Goal: Task Accomplishment & Management: Manage account settings

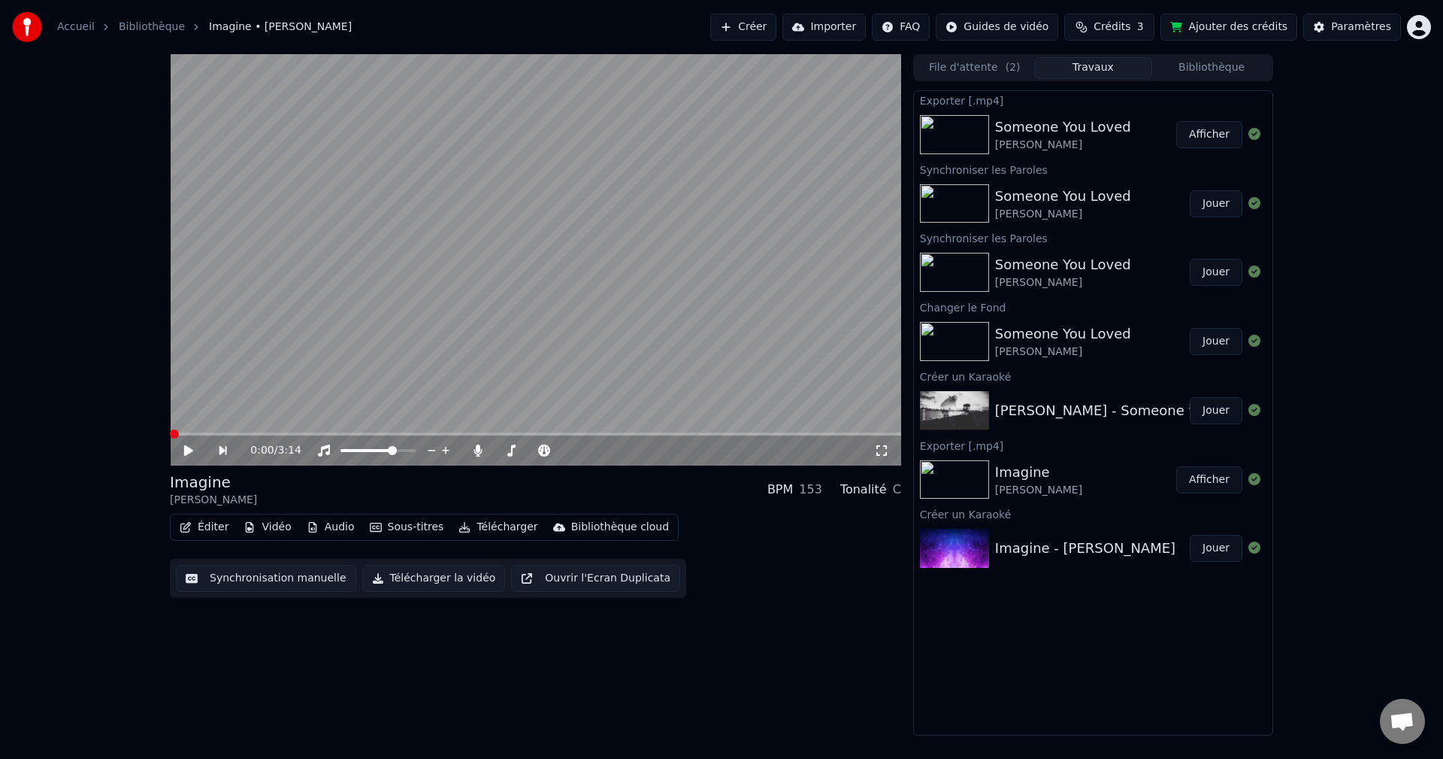
click at [777, 28] on button "Créer" at bounding box center [743, 27] width 66 height 27
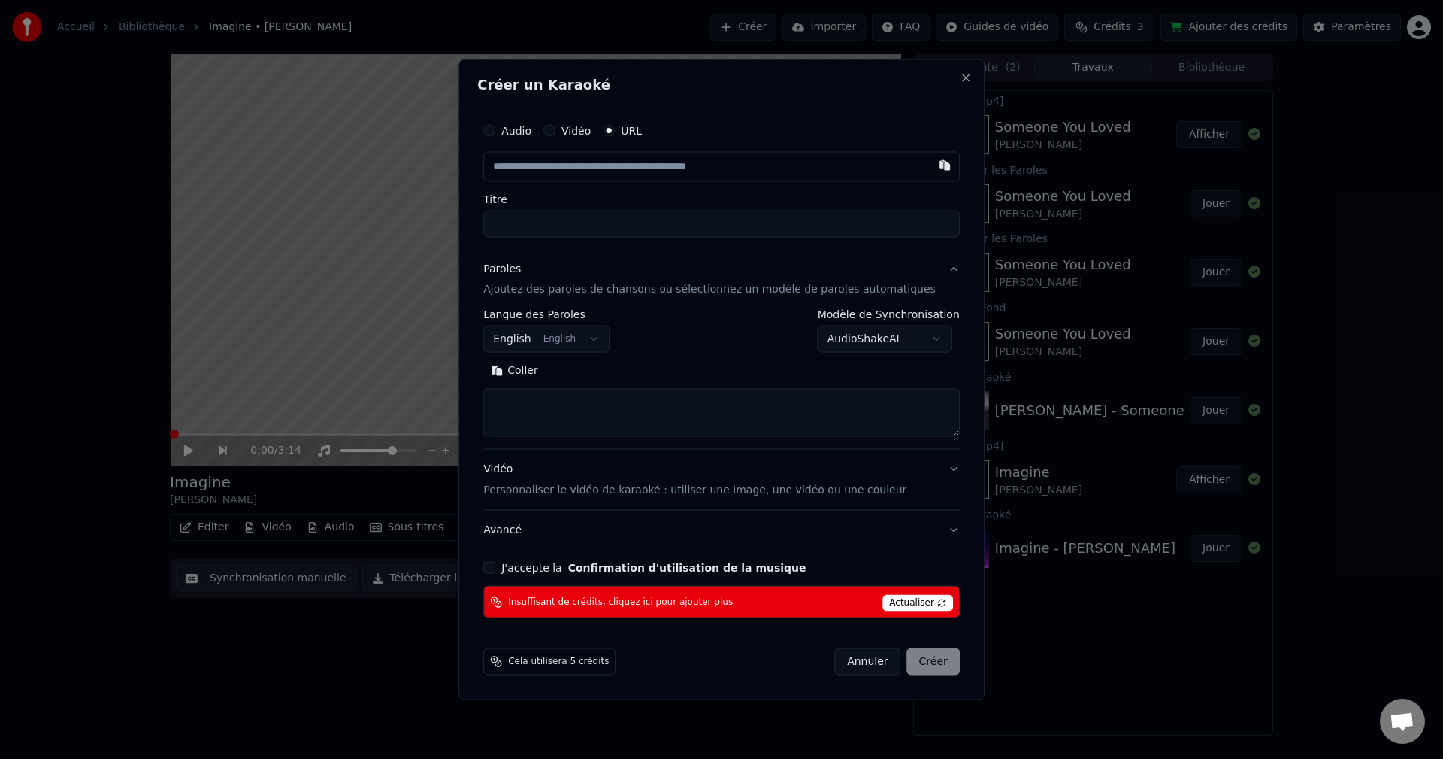
click at [547, 169] on input "text" at bounding box center [721, 166] width 477 height 30
paste input "**********"
type input "**********"
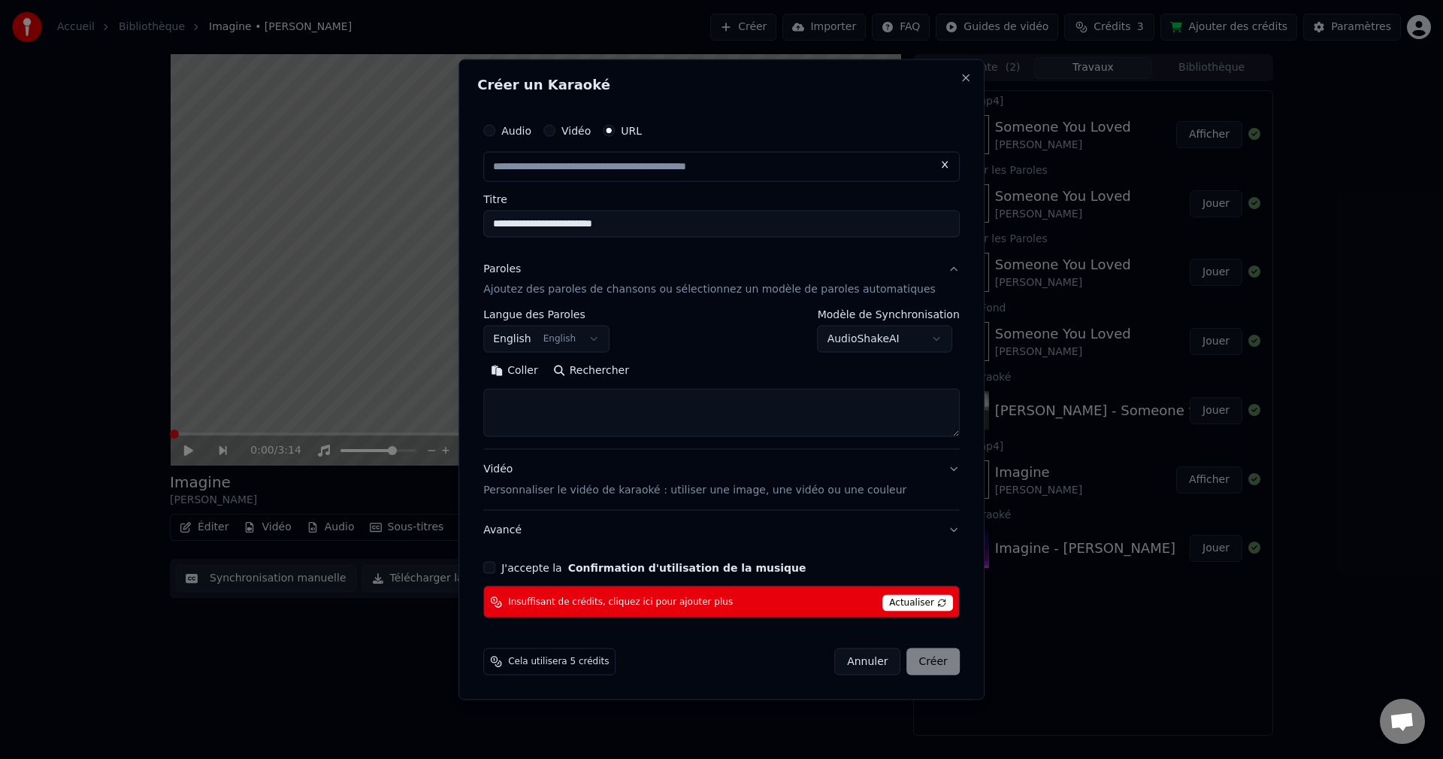
click at [533, 403] on textarea at bounding box center [721, 413] width 477 height 48
paste textarea "**********"
type input "**********"
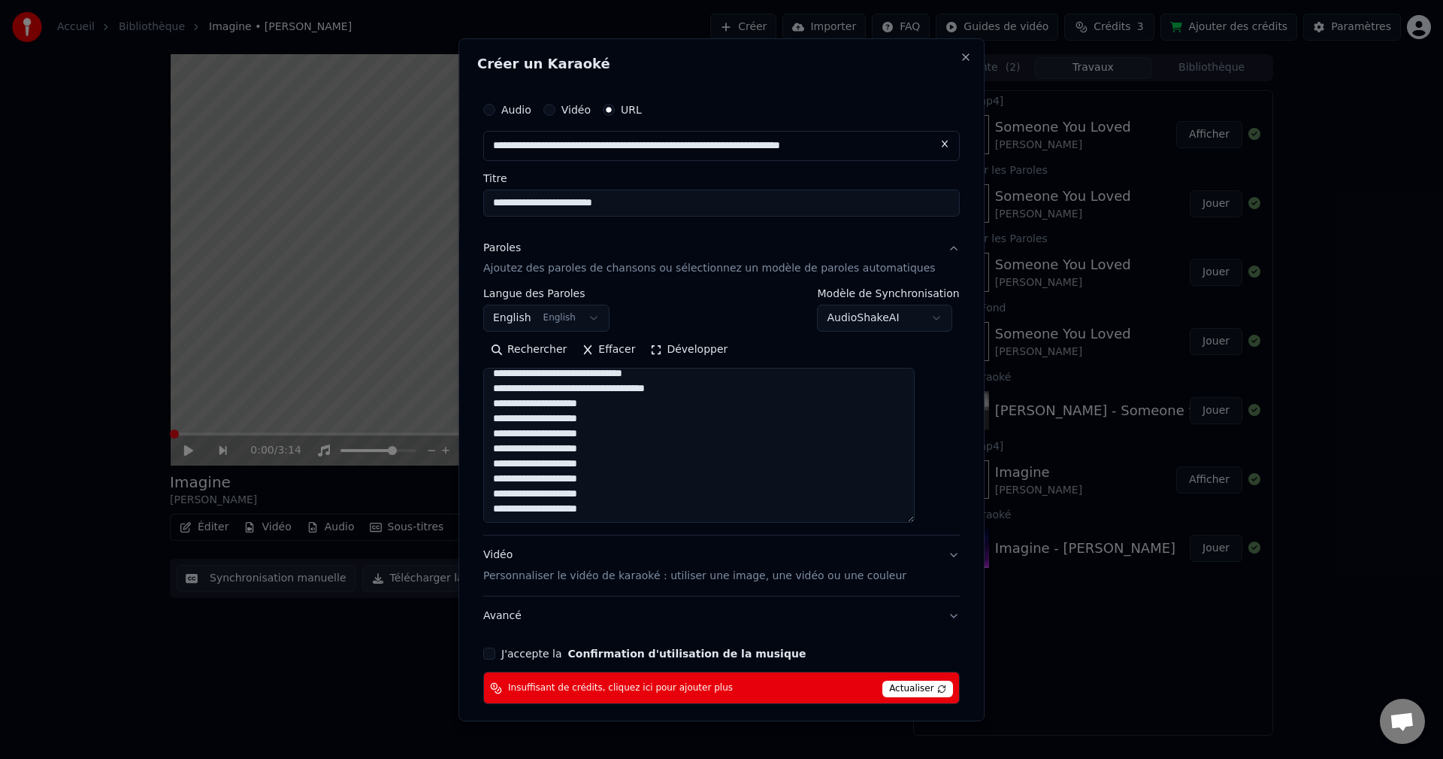
scroll to position [429, 0]
drag, startPoint x: 934, startPoint y: 432, endPoint x: 932, endPoint y: 517, distance: 85.7
click at [932, 517] on div "**********" at bounding box center [721, 399] width 489 height 622
type textarea "**********"
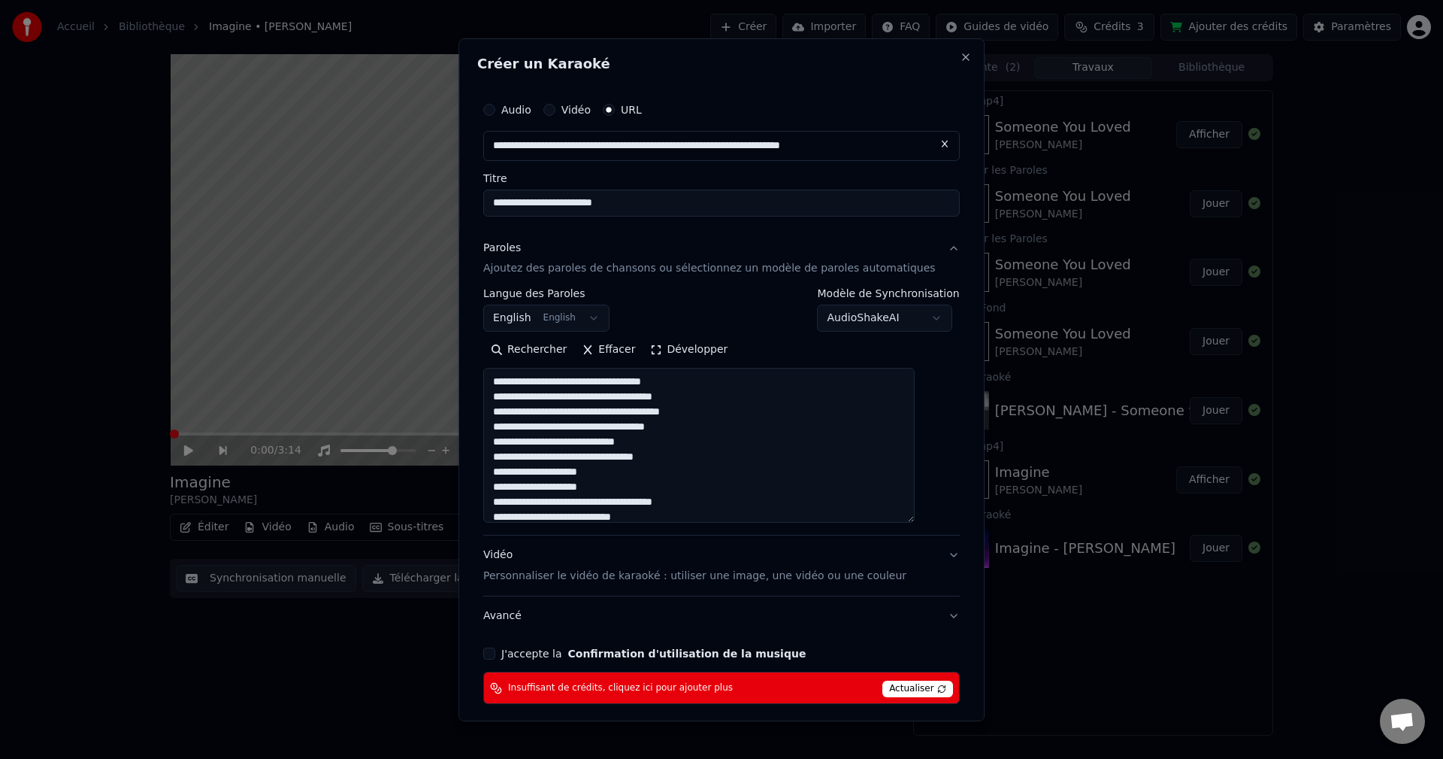
click at [679, 686] on span "Insuffisant de crédits, cliquez ici pour ajouter plus" at bounding box center [620, 688] width 225 height 12
click at [885, 690] on span "Actualiser" at bounding box center [918, 688] width 71 height 17
click at [893, 688] on span "Actualiser" at bounding box center [918, 688] width 71 height 17
click at [495, 658] on button "J'accepte la Confirmation d'utilisation de la musique" at bounding box center [489, 653] width 12 height 12
click at [898, 687] on span "Actualiser" at bounding box center [918, 688] width 71 height 17
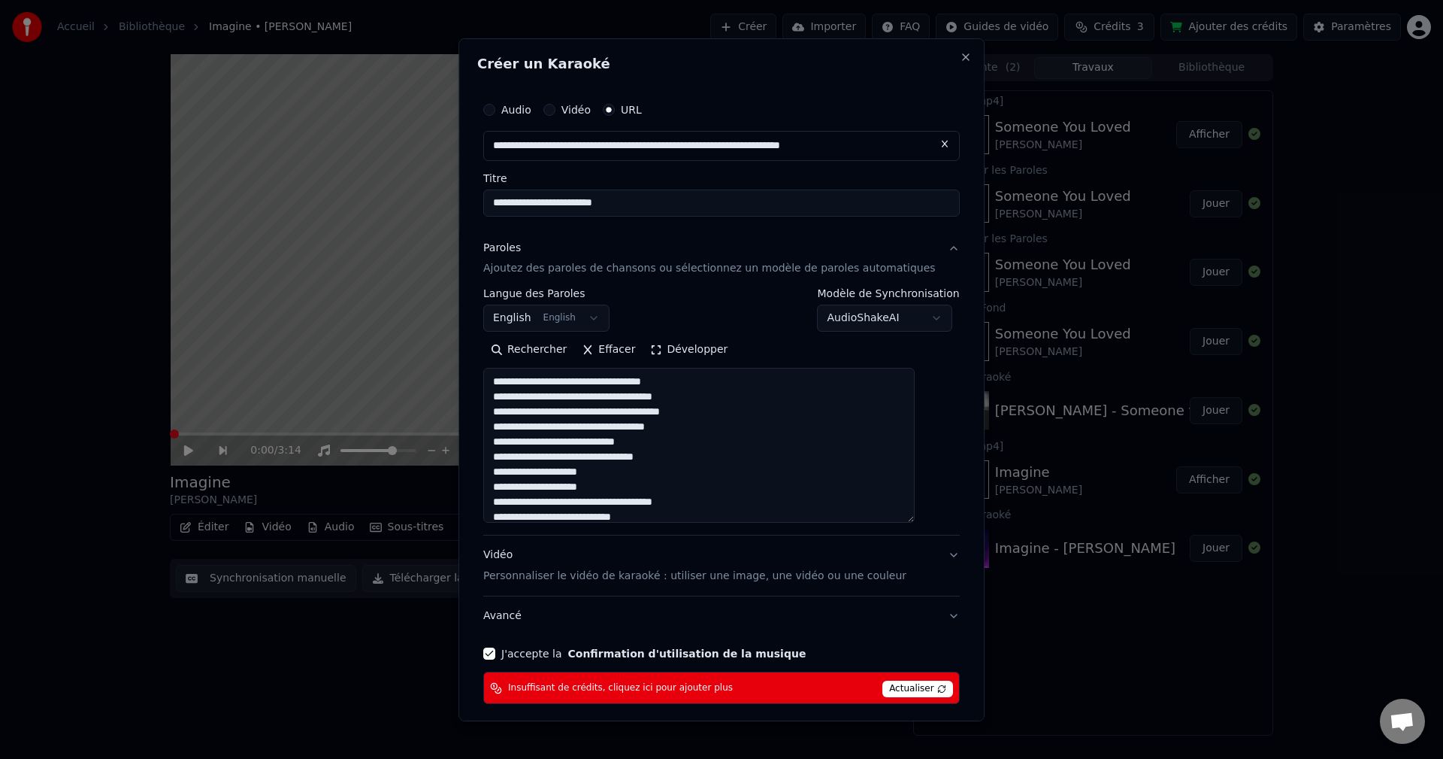
click at [910, 686] on span "Actualiser" at bounding box center [918, 688] width 71 height 17
click at [960, 57] on button "Close" at bounding box center [966, 56] width 12 height 12
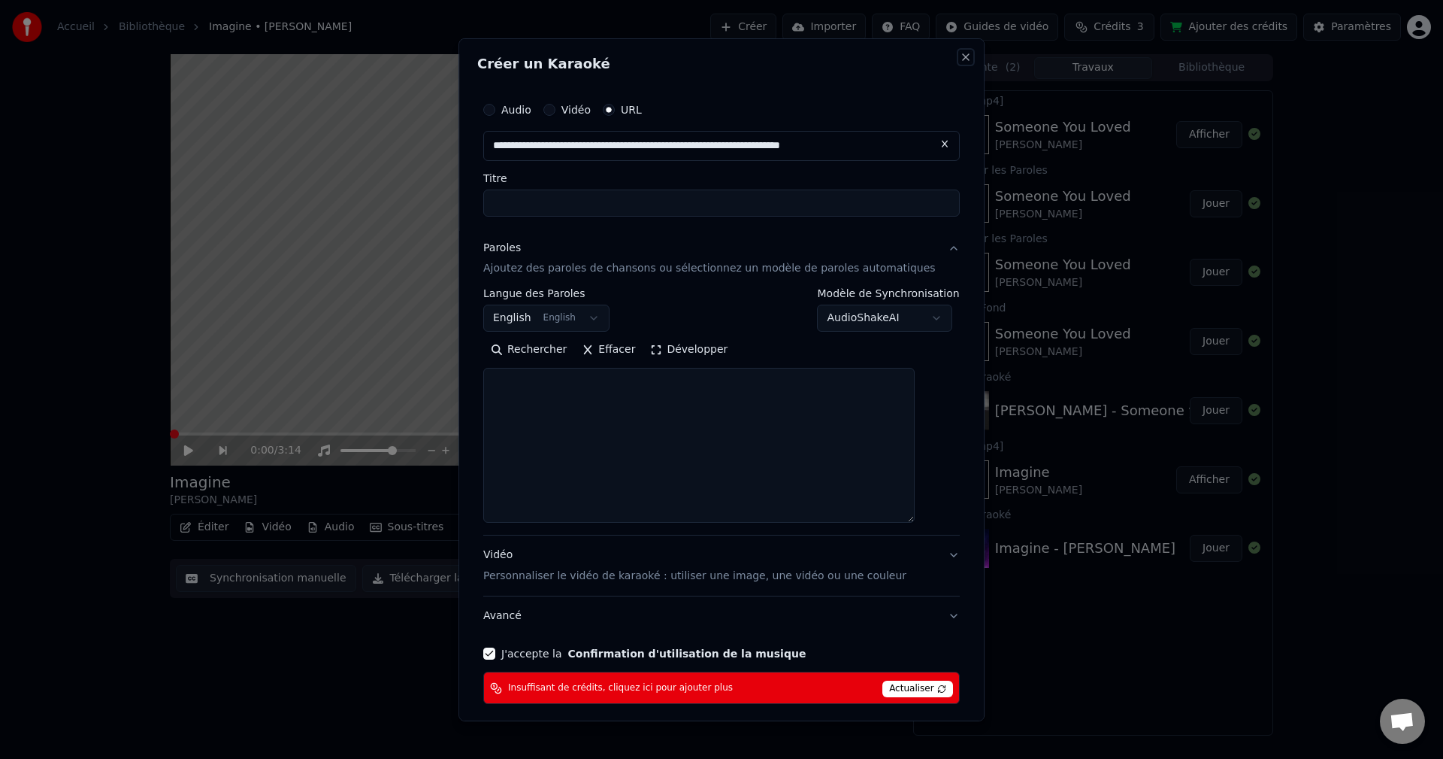
select select
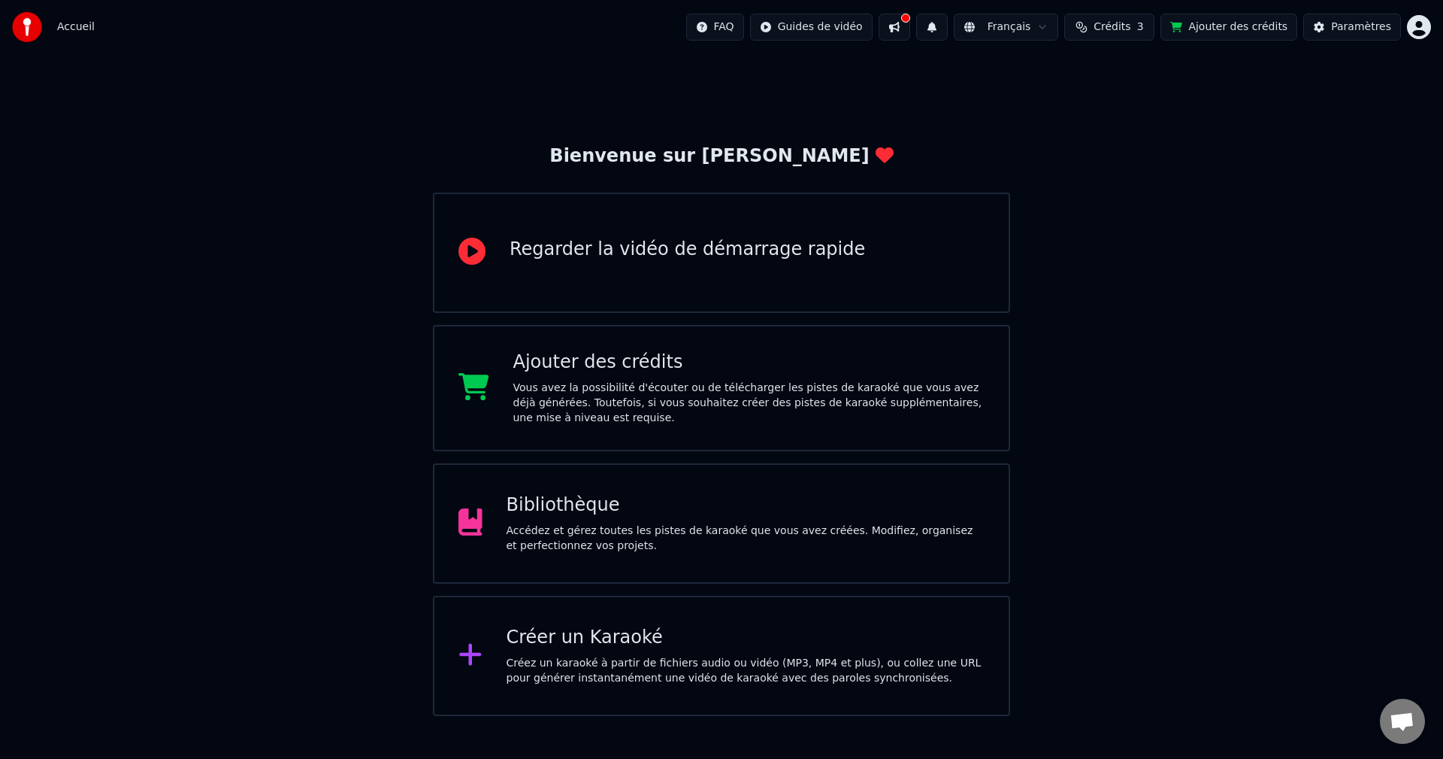
click at [553, 645] on div "Créer un Karaoké" at bounding box center [746, 637] width 479 height 24
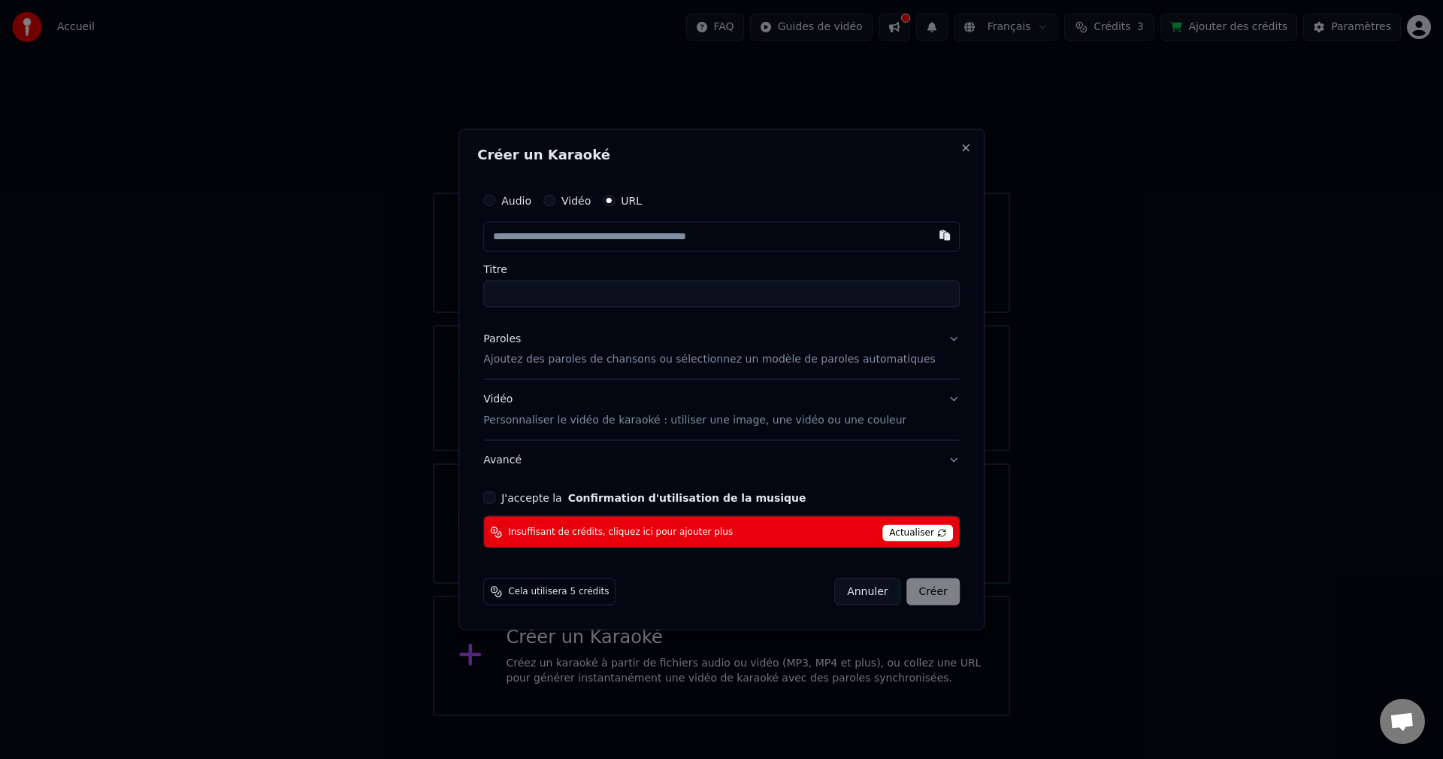
click at [610, 238] on input "text" at bounding box center [721, 236] width 477 height 30
paste input "**********"
type input "**********"
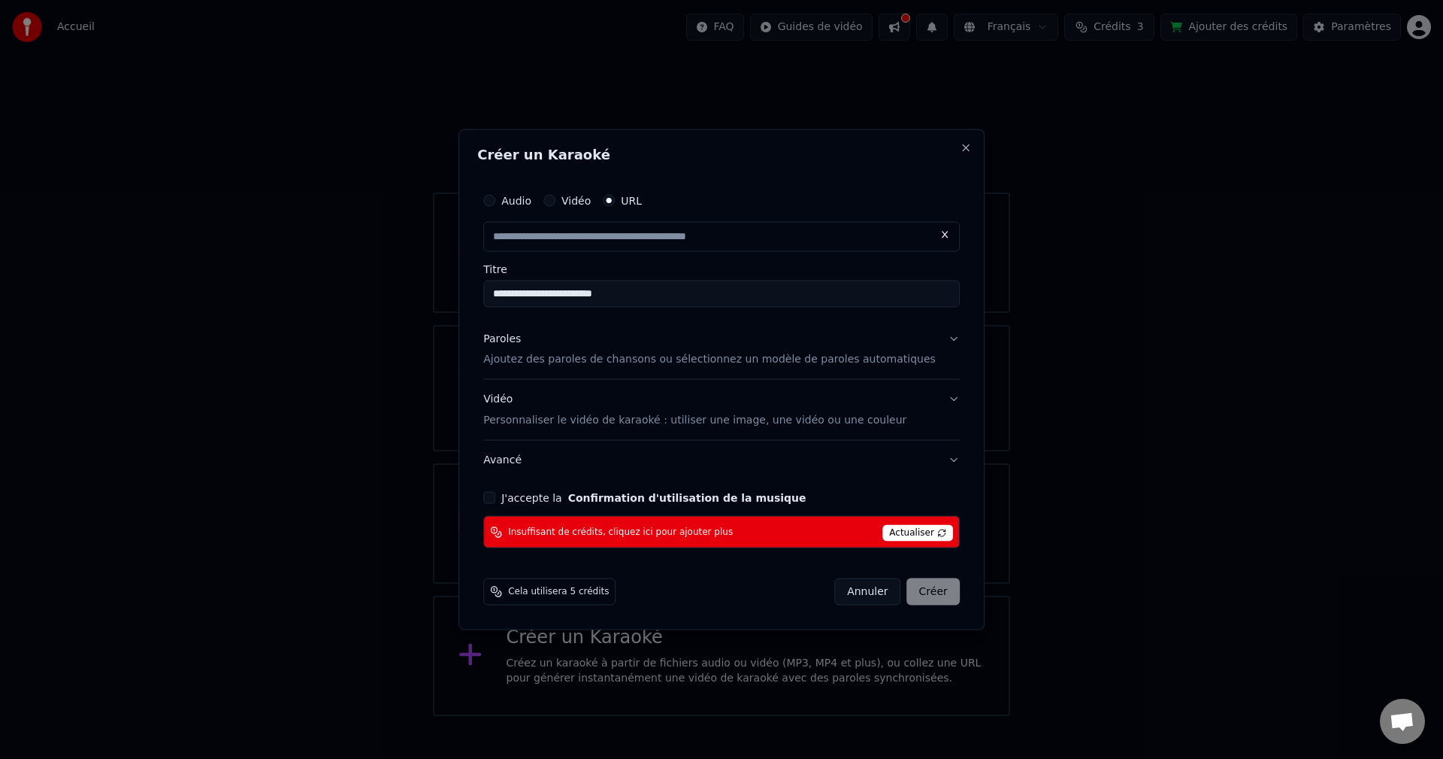
click at [901, 529] on span "Actualiser" at bounding box center [918, 533] width 71 height 17
click at [960, 152] on button "Close" at bounding box center [966, 147] width 12 height 12
type input "**********"
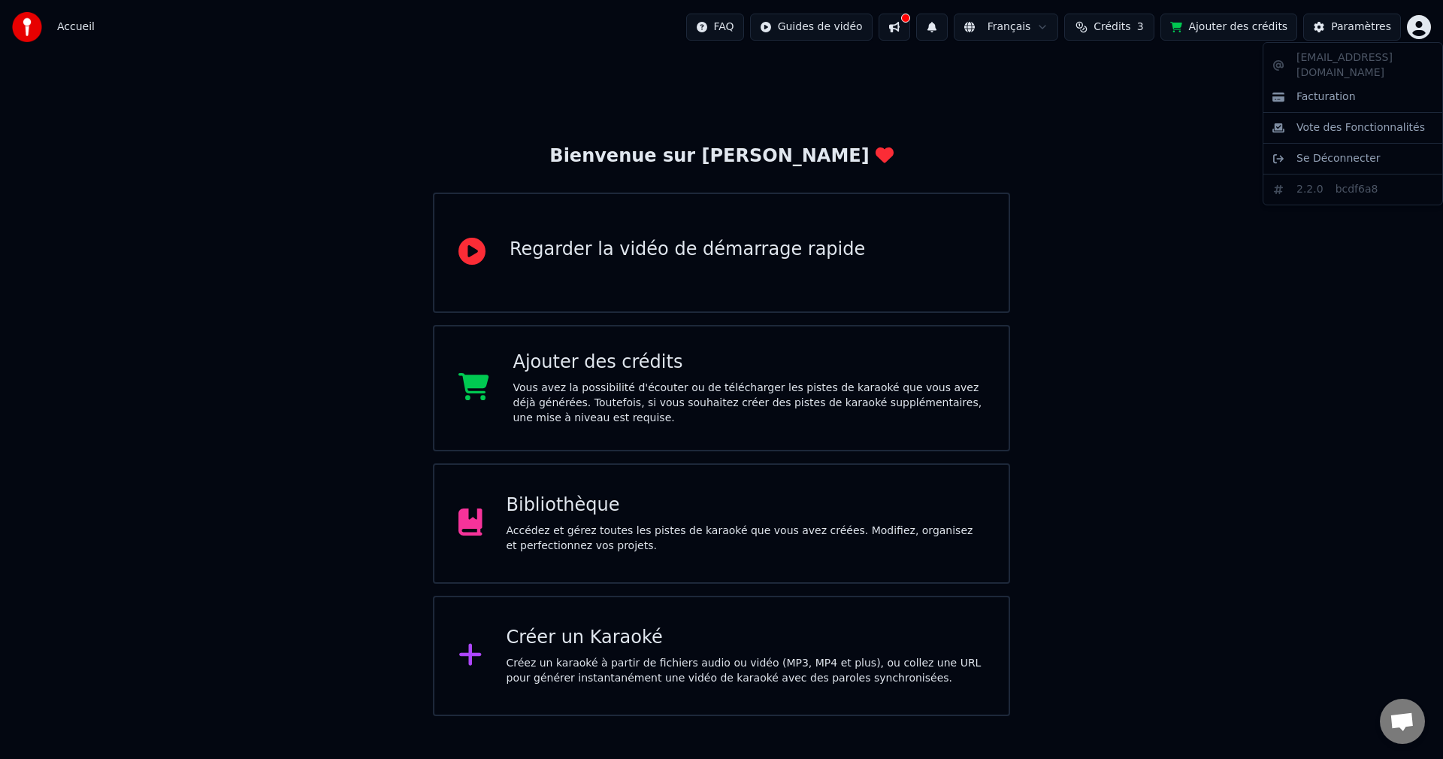
click at [1414, 25] on html "Accueil FAQ Guides de vidéo Français Crédits 3 Ajouter des crédits Paramètres B…" at bounding box center [721, 358] width 1443 height 716
click at [1328, 89] on span "Facturation" at bounding box center [1326, 96] width 59 height 15
click at [662, 524] on div "Accédez et gérez toutes les pistes de karaoké que vous avez créées. Modifiez, o…" at bounding box center [746, 538] width 479 height 30
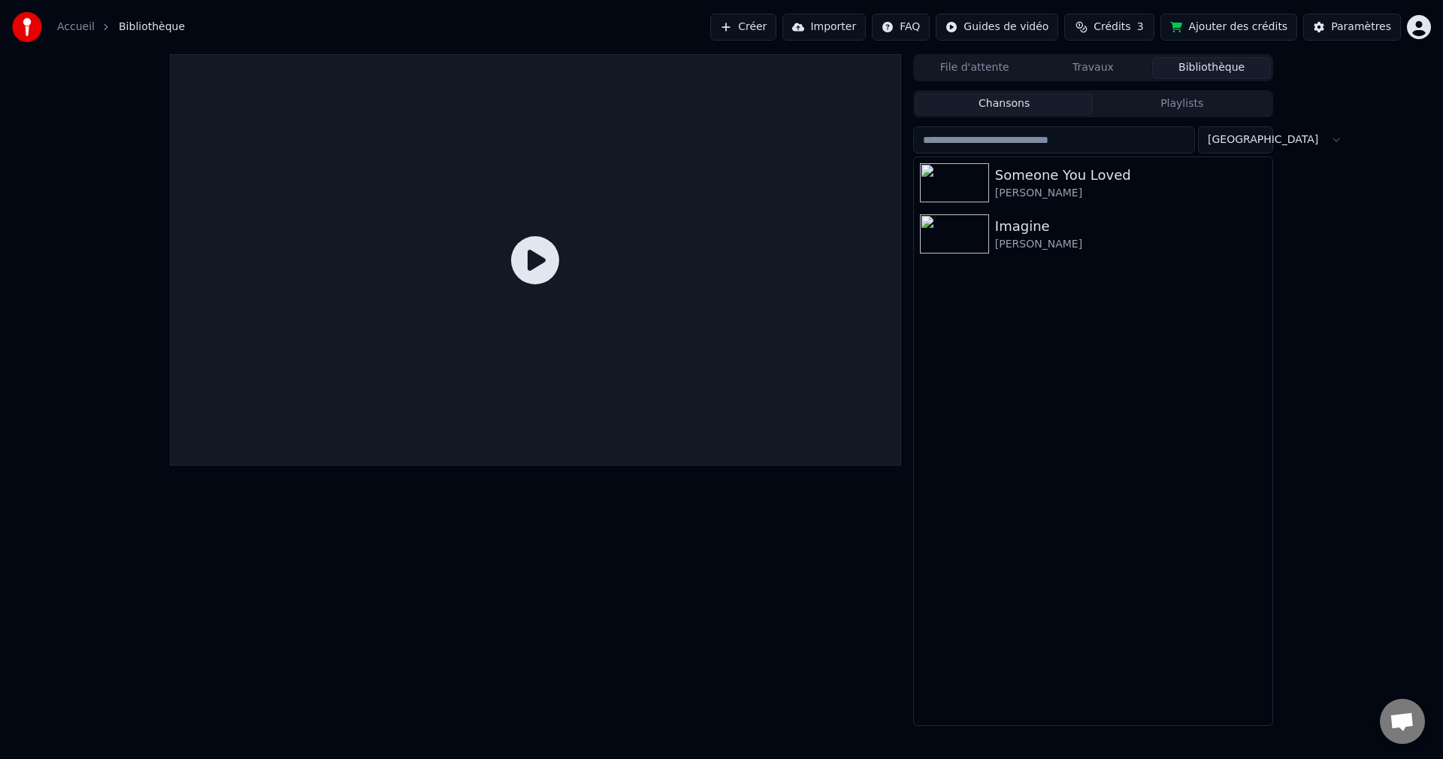
click at [1423, 31] on html "Accueil Bibliothèque Créer Importer FAQ Guides de vidéo Crédits 3 Ajouter des c…" at bounding box center [721, 379] width 1443 height 759
click at [1334, 85] on div "Facturation" at bounding box center [1353, 97] width 173 height 24
click at [1416, 24] on html "Accueil Bibliothèque Créer Importer FAQ Guides de vidéo Crédits 3 Ajouter des c…" at bounding box center [721, 379] width 1443 height 759
click at [1333, 151] on span "Se Déconnecter" at bounding box center [1339, 158] width 84 height 15
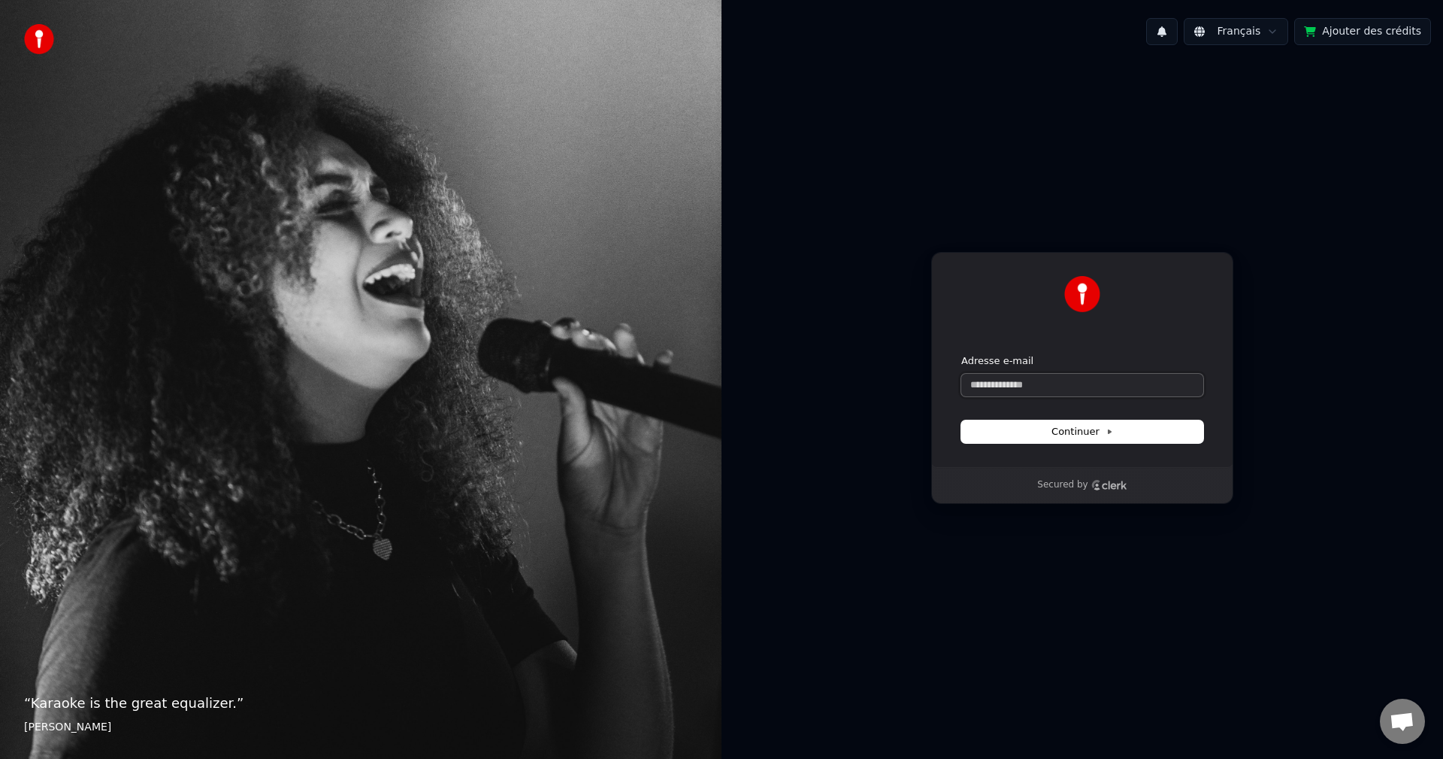
click at [1052, 383] on input "Adresse e-mail" at bounding box center [1083, 385] width 242 height 23
click at [1077, 430] on span "Continuer" at bounding box center [1083, 432] width 62 height 14
type input "**********"
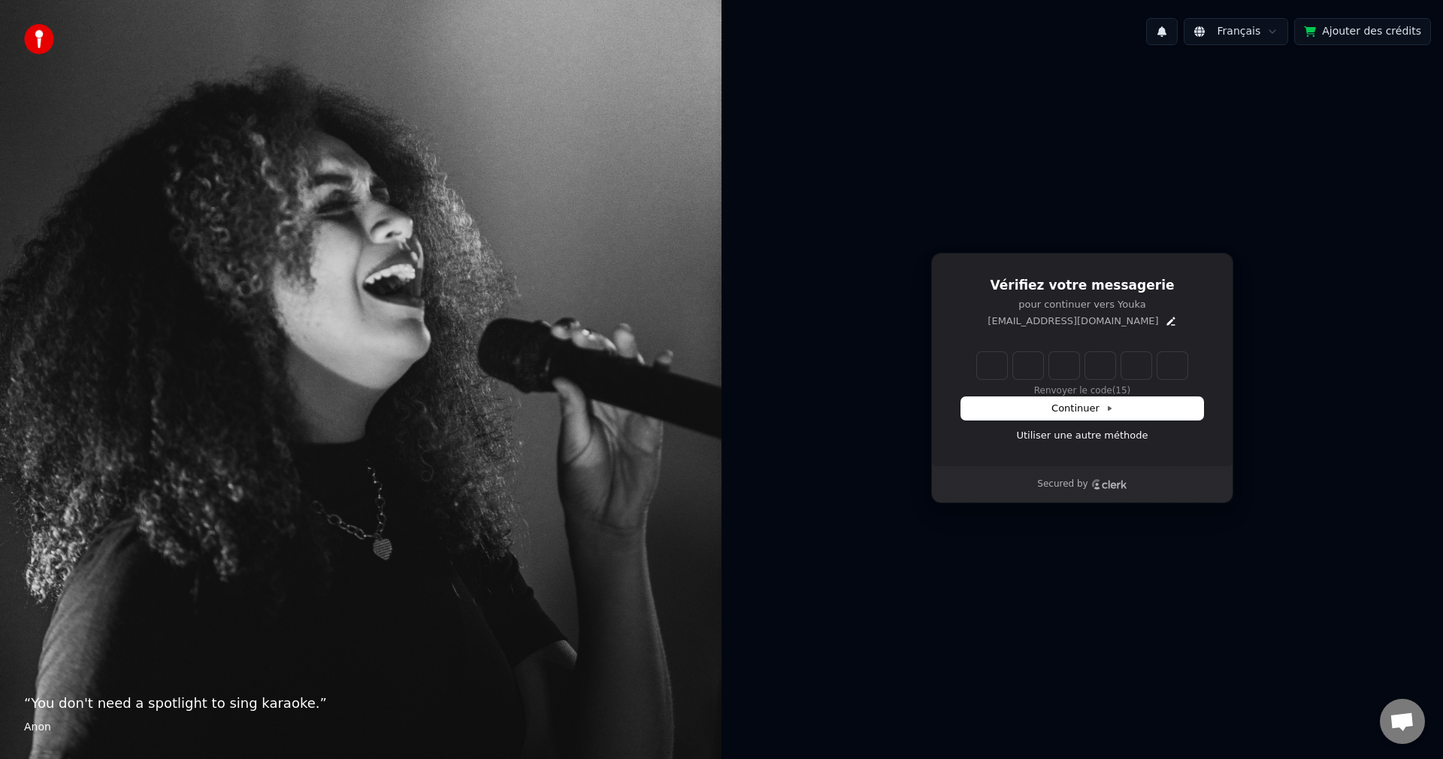
click at [993, 363] on input "Enter verification code" at bounding box center [1082, 365] width 211 height 27
type input "******"
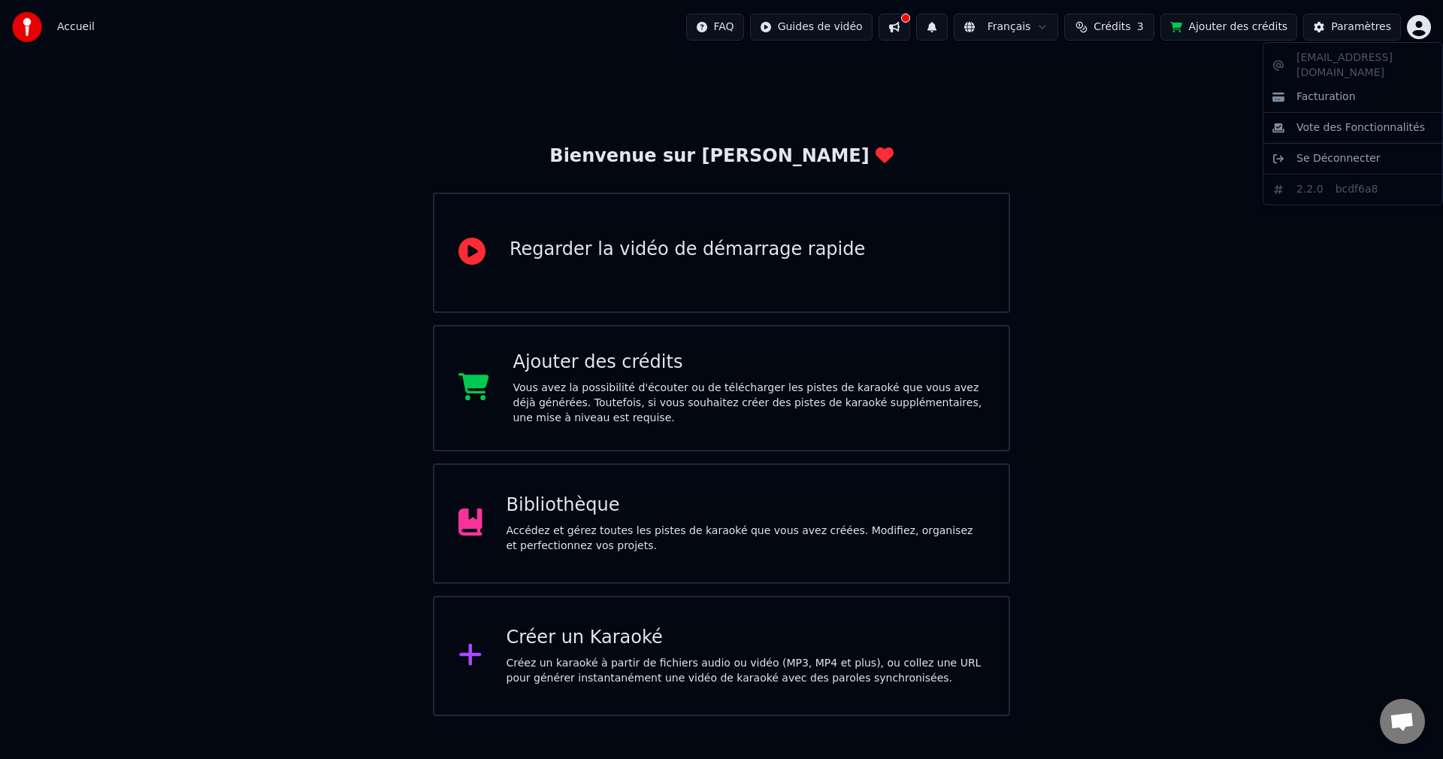
click at [1422, 26] on html "Accueil FAQ Guides de vidéo Français Crédits 3 Ajouter des crédits Paramètres B…" at bounding box center [721, 358] width 1443 height 716
click at [1330, 89] on span "Facturation" at bounding box center [1326, 96] width 59 height 15
click at [1374, 26] on div "Paramètres" at bounding box center [1361, 27] width 60 height 15
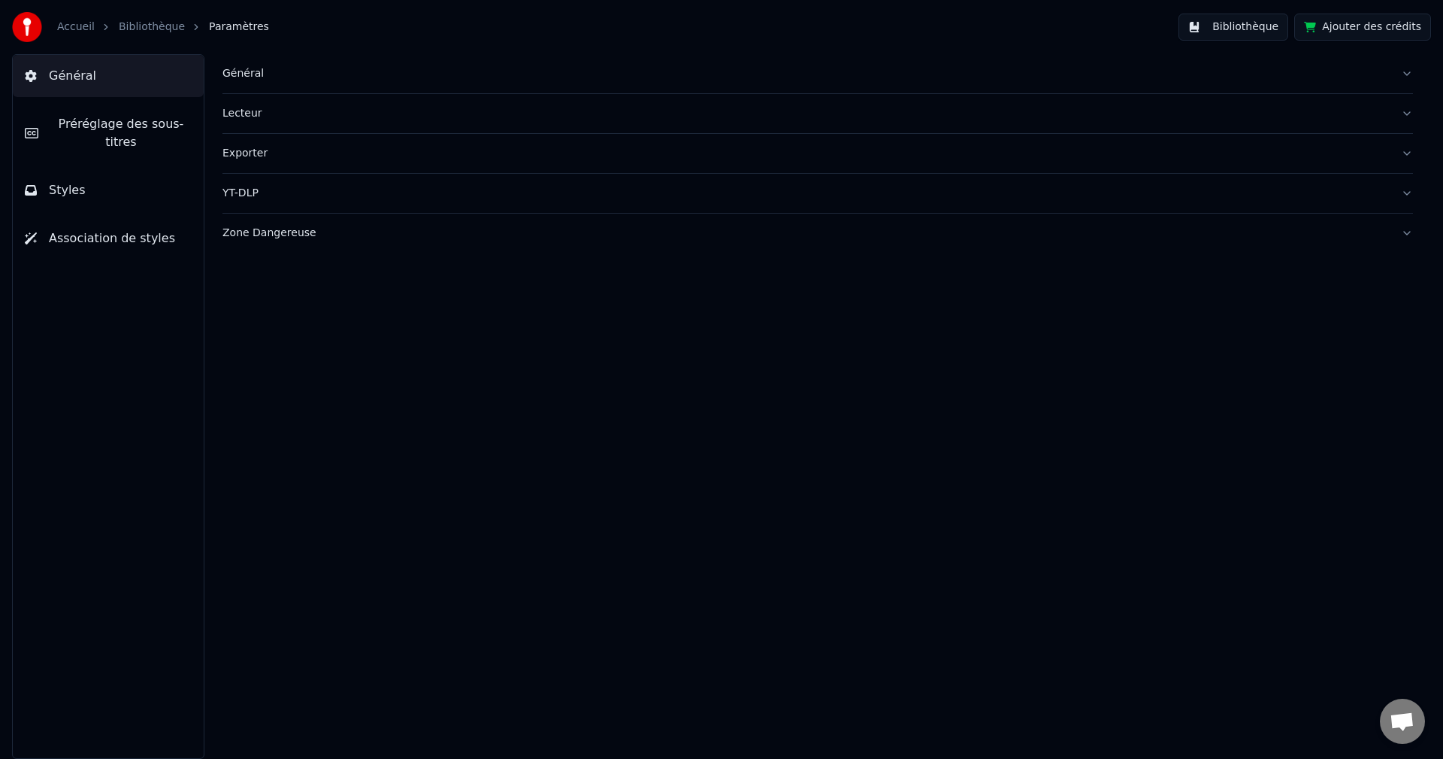
click at [239, 152] on div "Exporter" at bounding box center [806, 153] width 1167 height 15
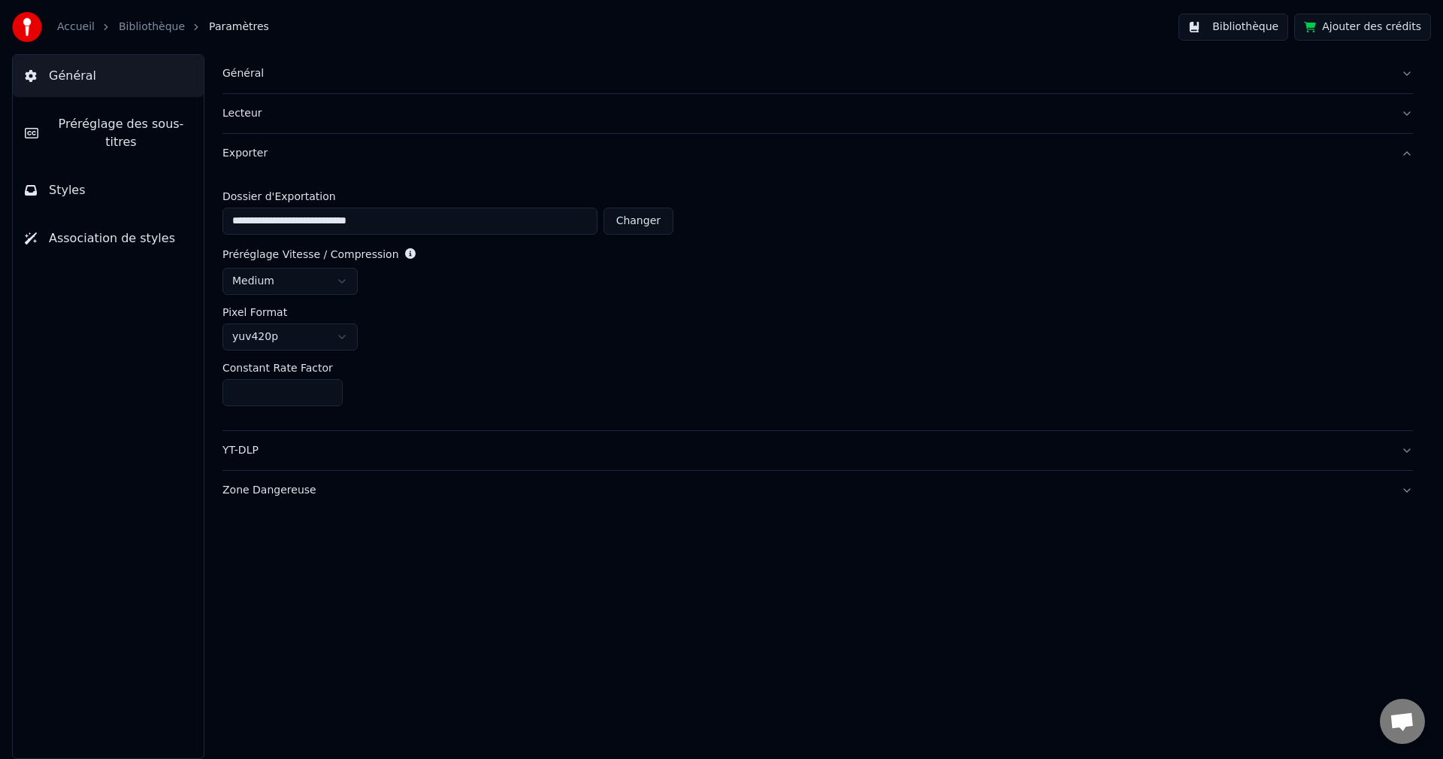
click at [653, 222] on button "Changer" at bounding box center [639, 220] width 70 height 27
type input "**********"
click at [1410, 448] on button "YT-DLP" at bounding box center [818, 450] width 1191 height 39
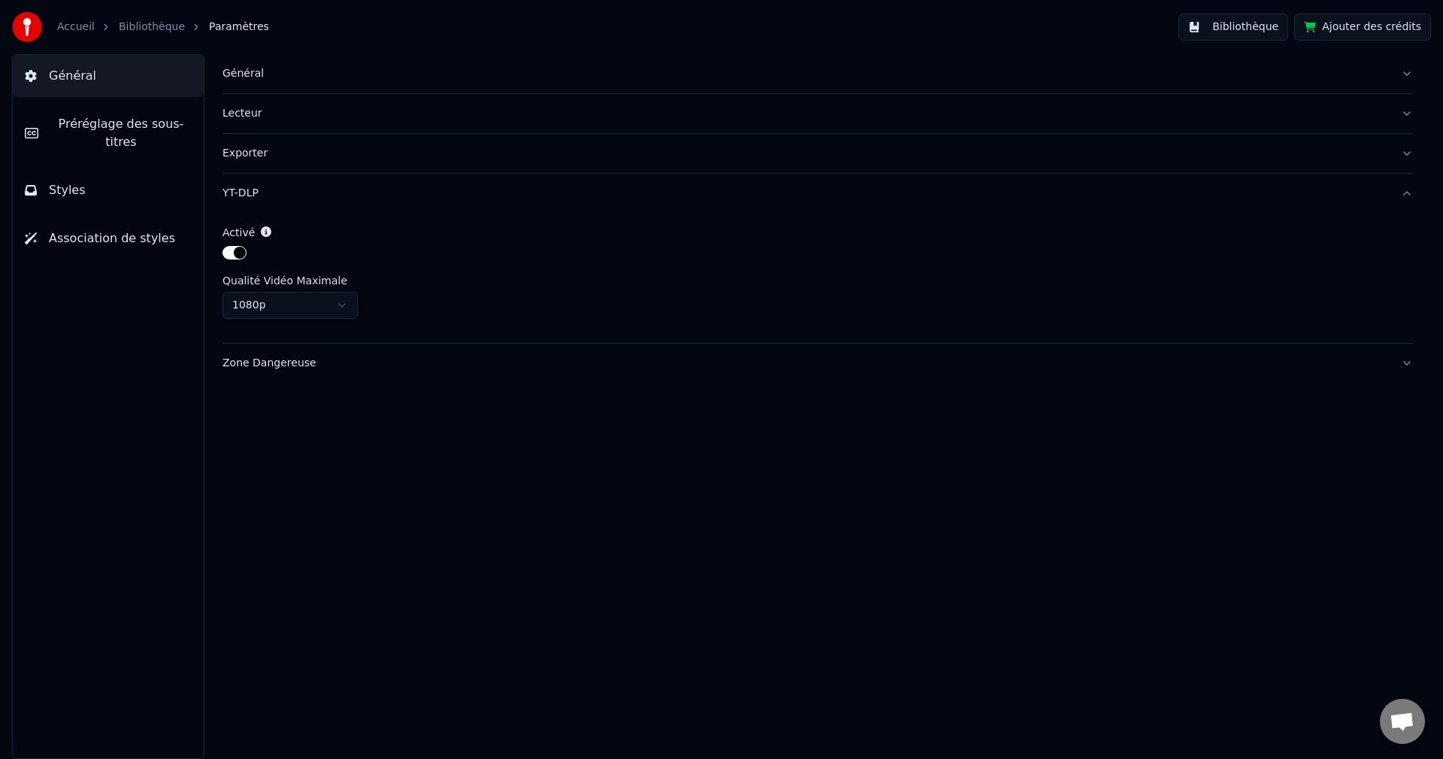
click at [1410, 360] on button "Zone Dangereuse" at bounding box center [818, 363] width 1191 height 39
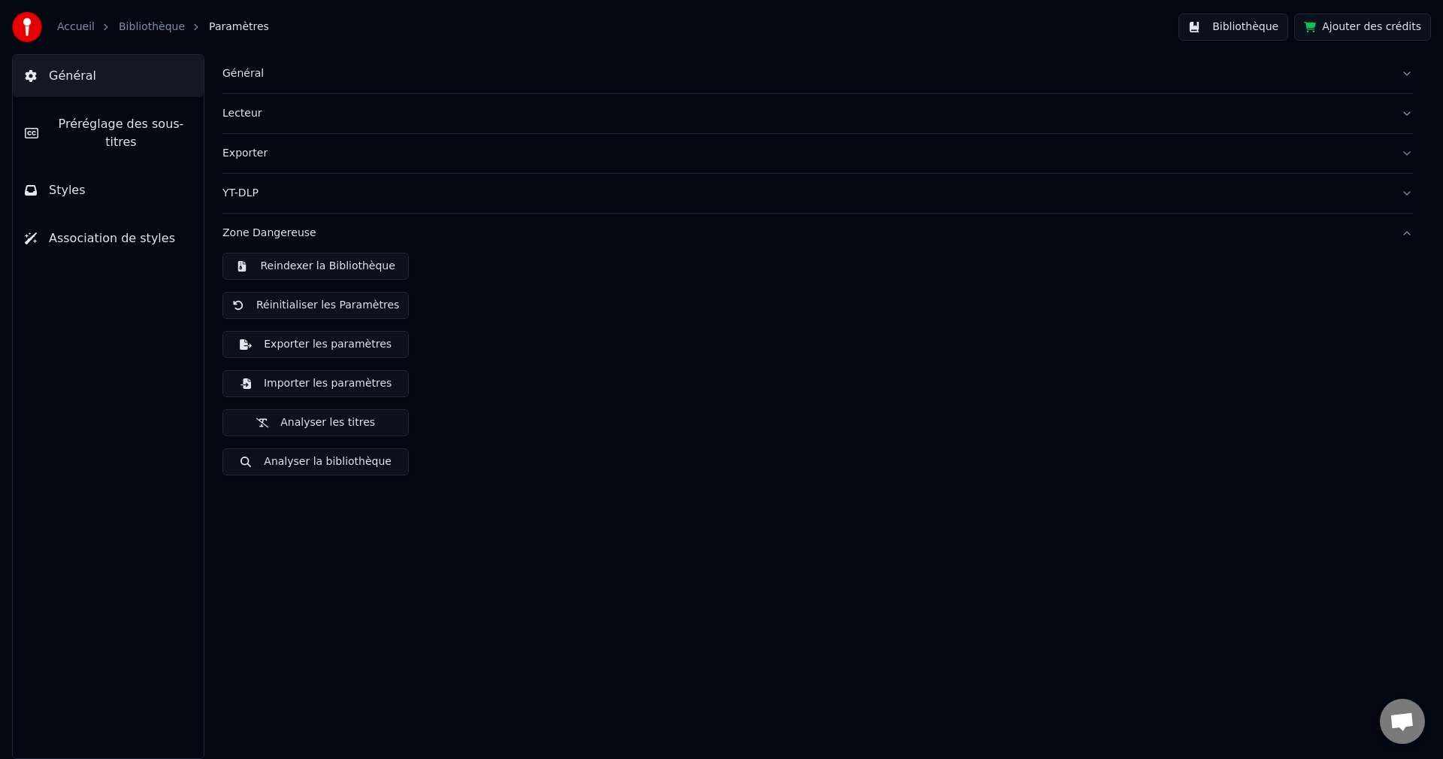
click at [90, 123] on span "Préréglage des sous-titres" at bounding box center [120, 133] width 141 height 36
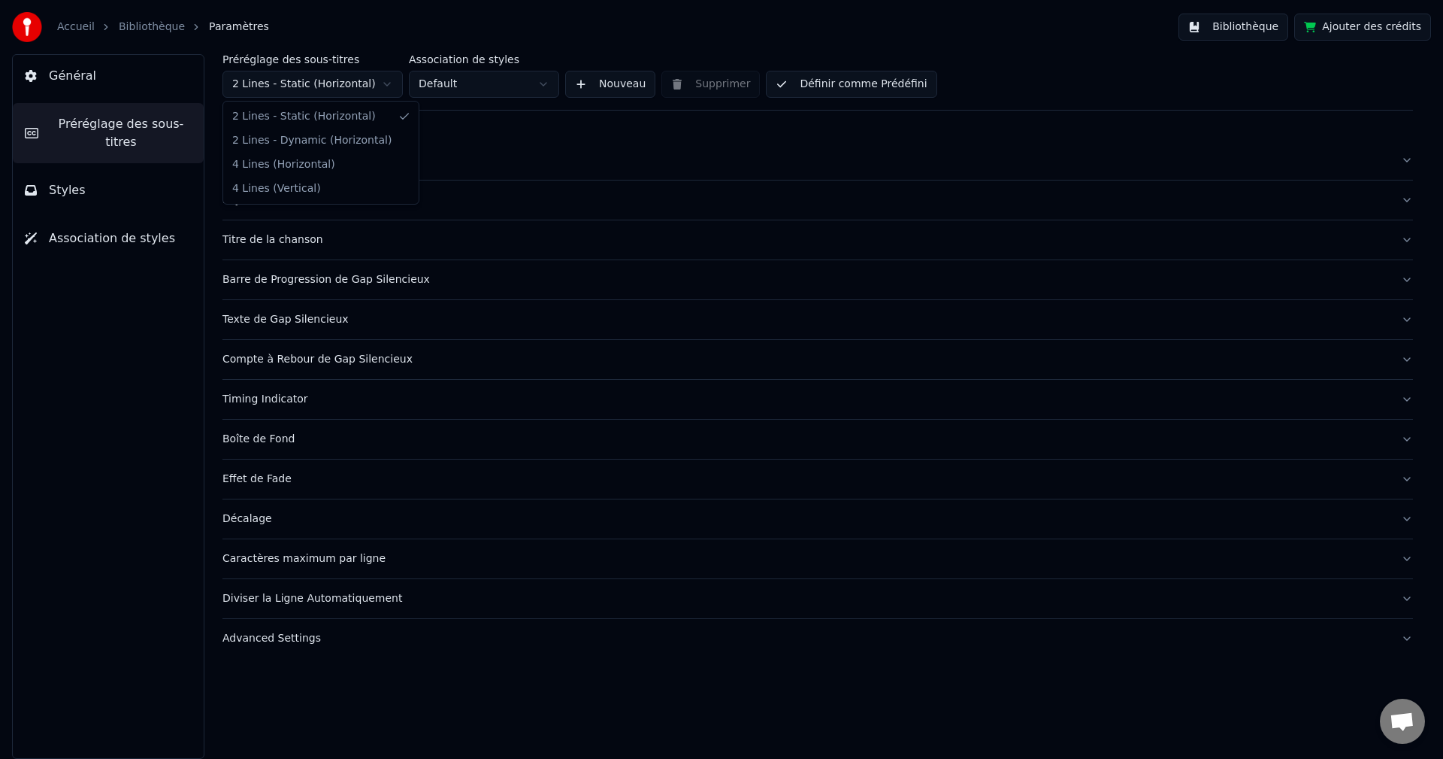
click at [389, 82] on html "Accueil Bibliothèque Paramètres Bibliothèque Ajouter des crédits Général Prérég…" at bounding box center [721, 379] width 1443 height 759
click at [70, 181] on span "Styles" at bounding box center [67, 190] width 37 height 18
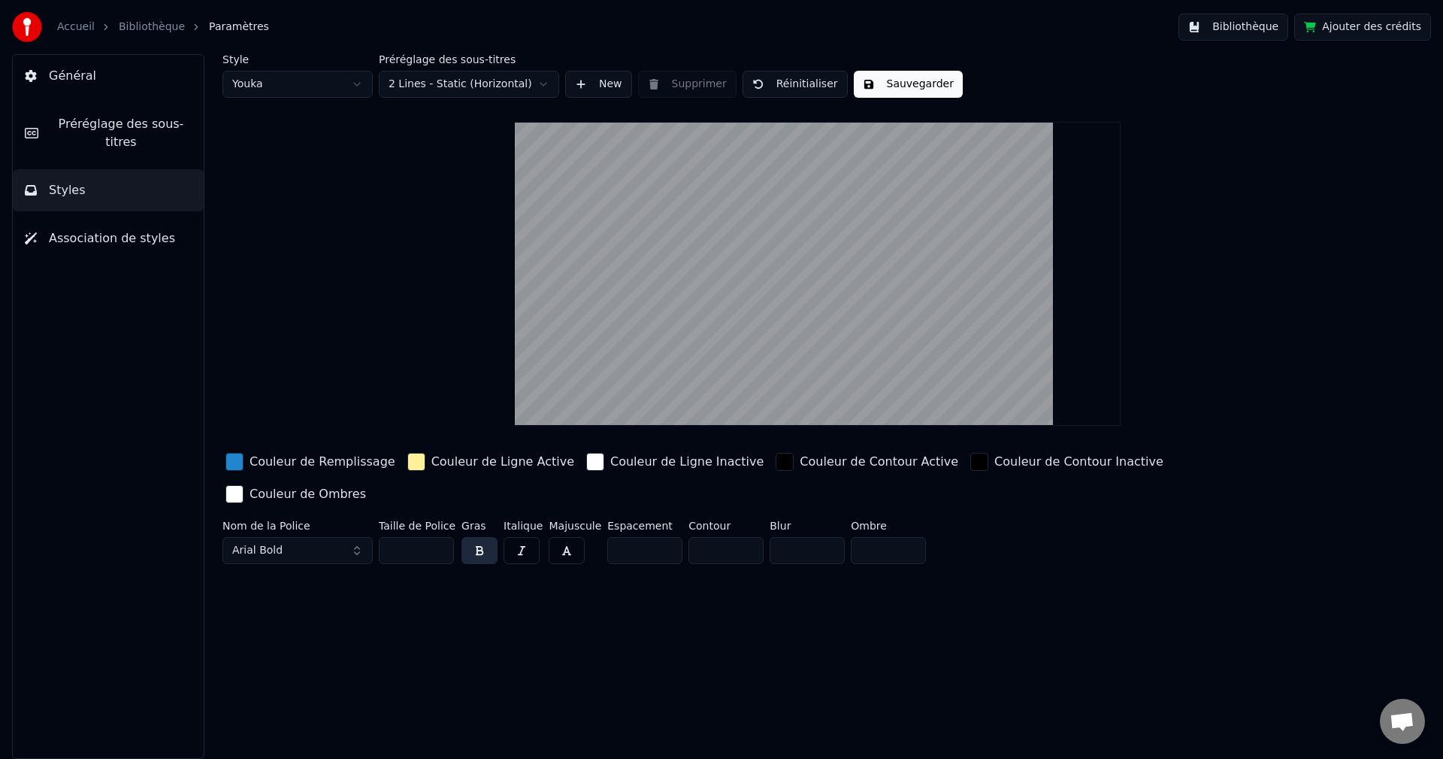
click at [128, 123] on span "Préréglage des sous-titres" at bounding box center [120, 133] width 141 height 36
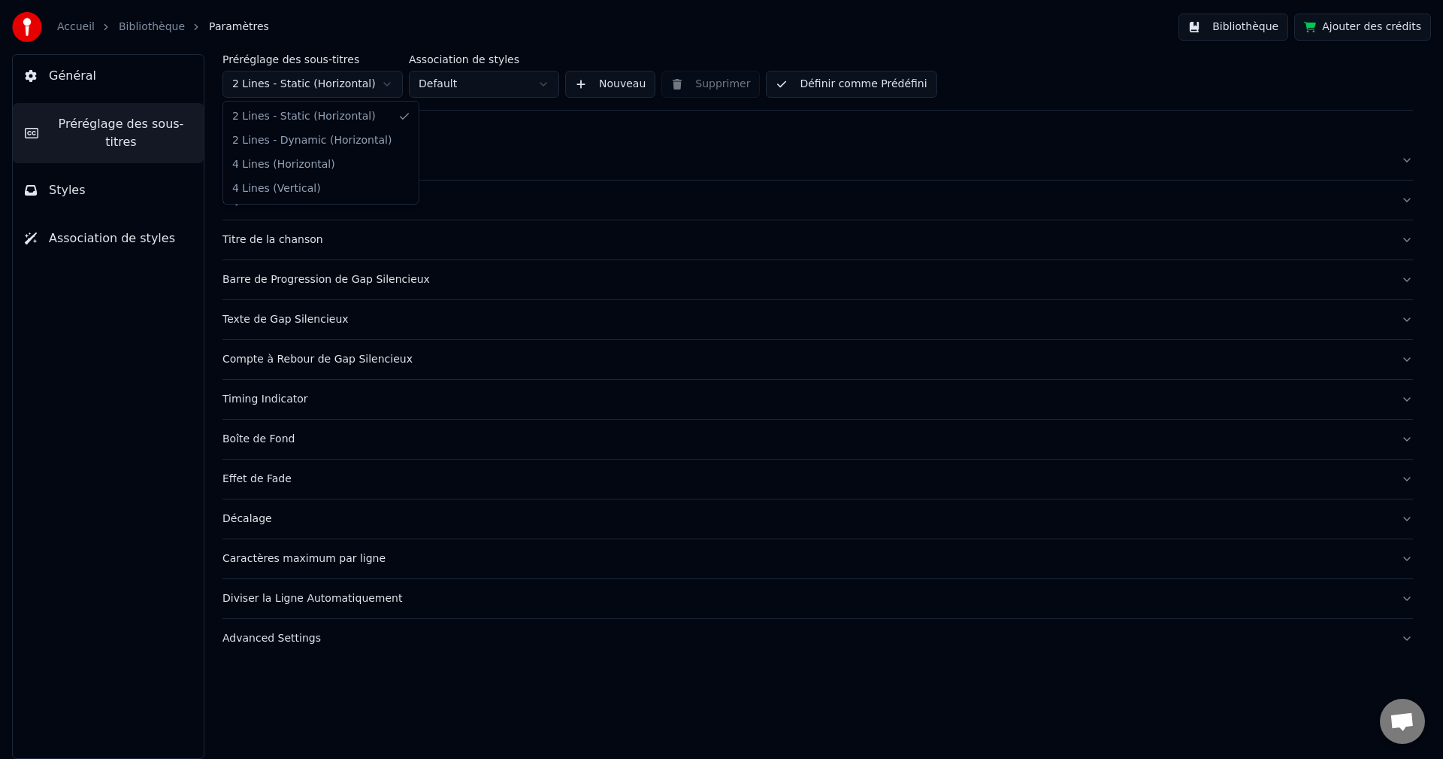
click at [384, 81] on html "Accueil Bibliothèque Paramètres Bibliothèque Ajouter des crédits Général Prérég…" at bounding box center [721, 379] width 1443 height 759
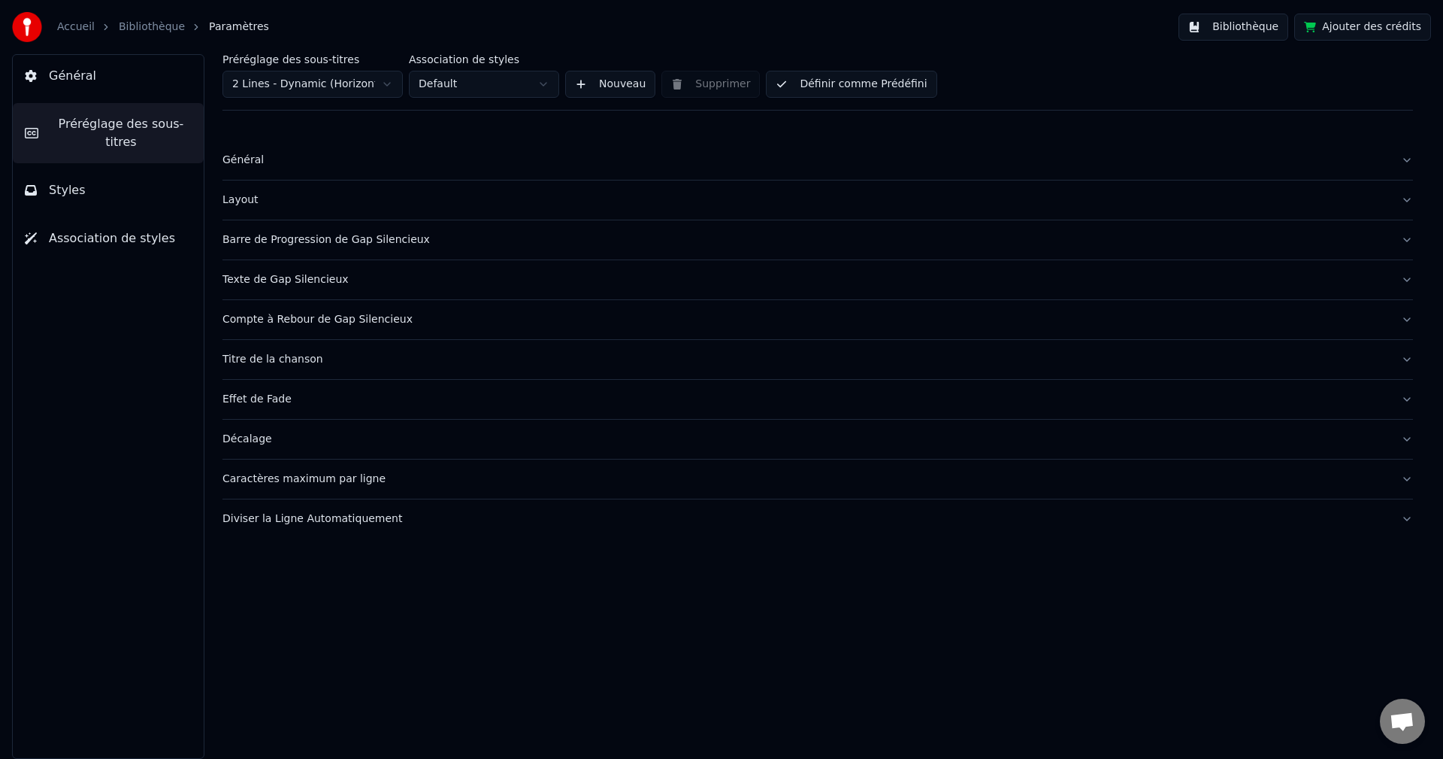
click at [60, 181] on span "Styles" at bounding box center [67, 190] width 37 height 18
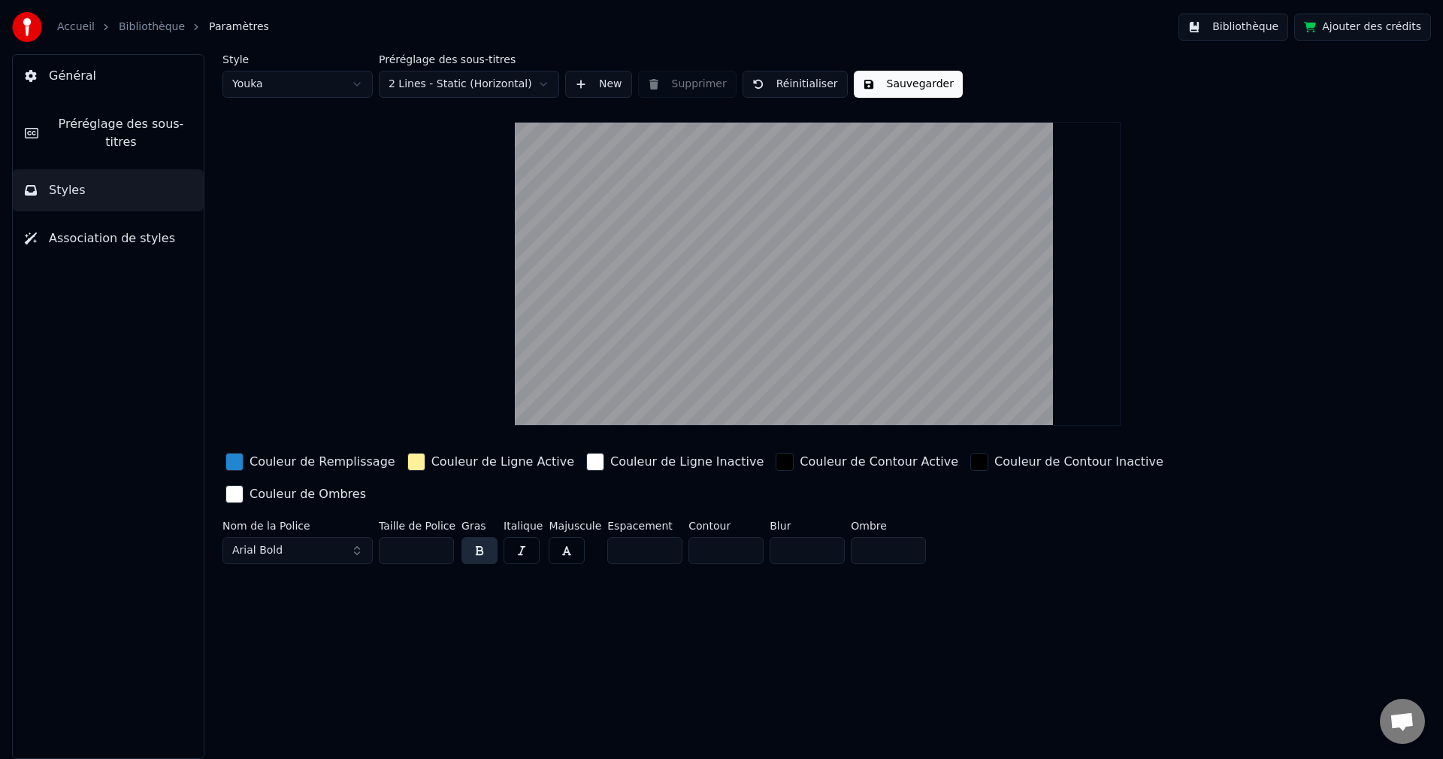
click at [117, 121] on span "Préréglage des sous-titres" at bounding box center [120, 133] width 141 height 36
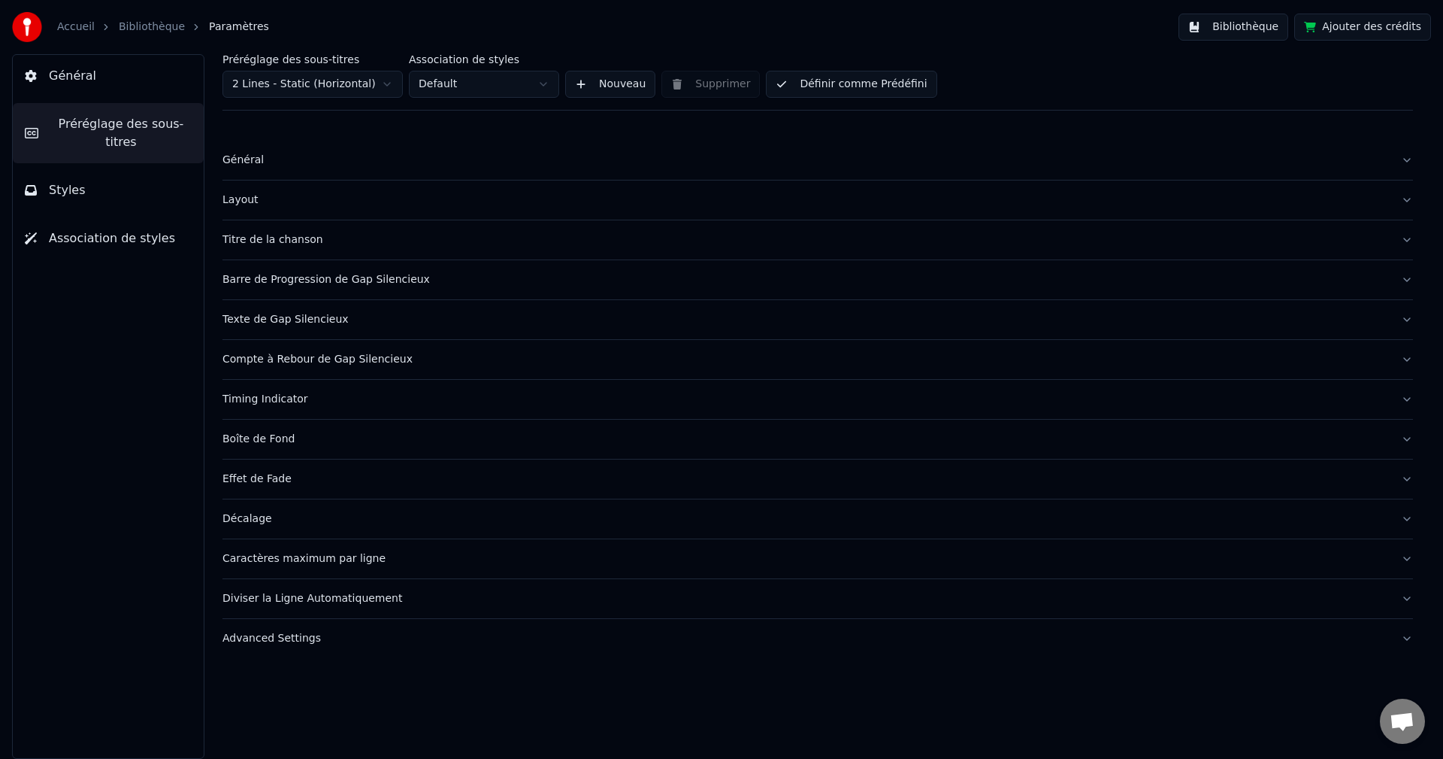
click at [387, 86] on html "Accueil Bibliothèque Paramètres Bibliothèque Ajouter des crédits Général Prérég…" at bounding box center [721, 379] width 1443 height 759
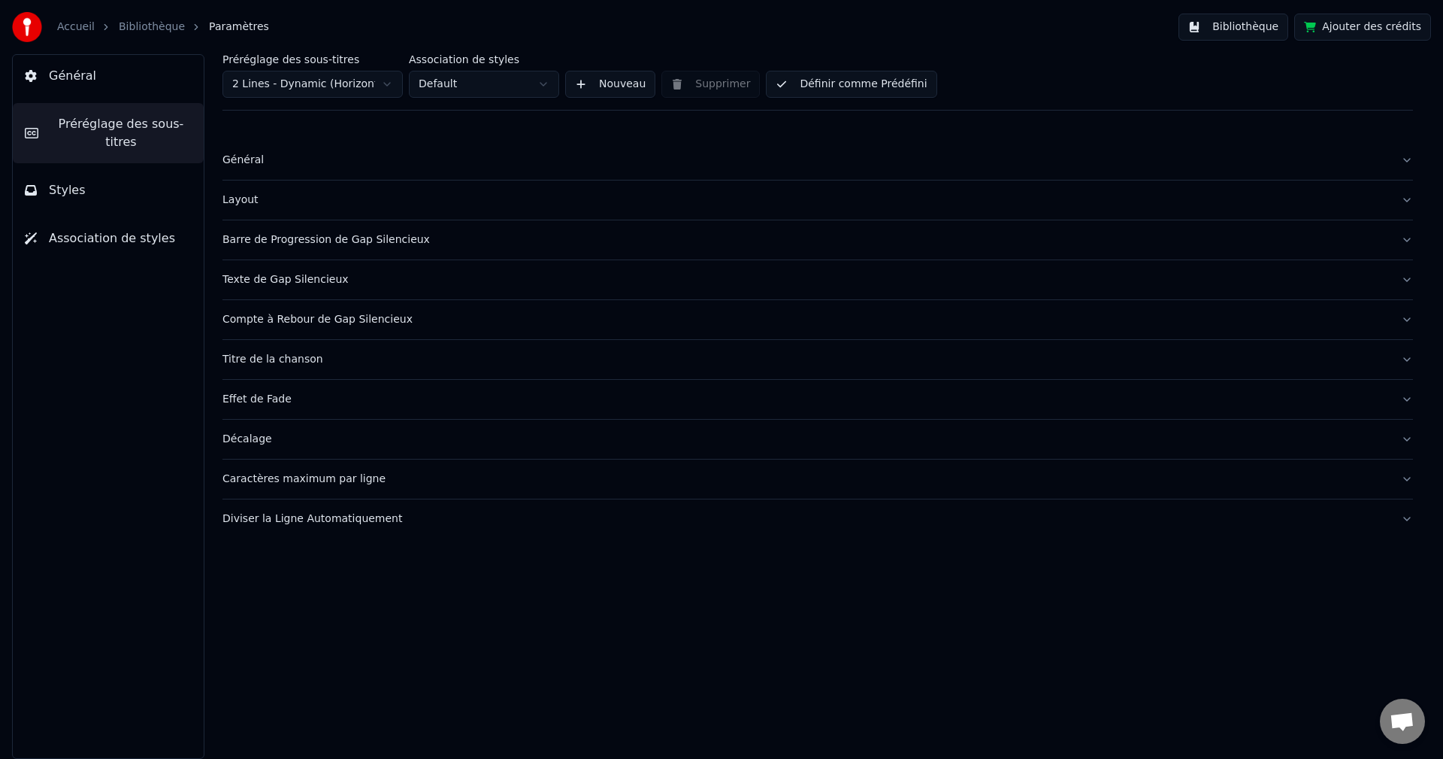
click at [66, 181] on span "Styles" at bounding box center [67, 190] width 37 height 18
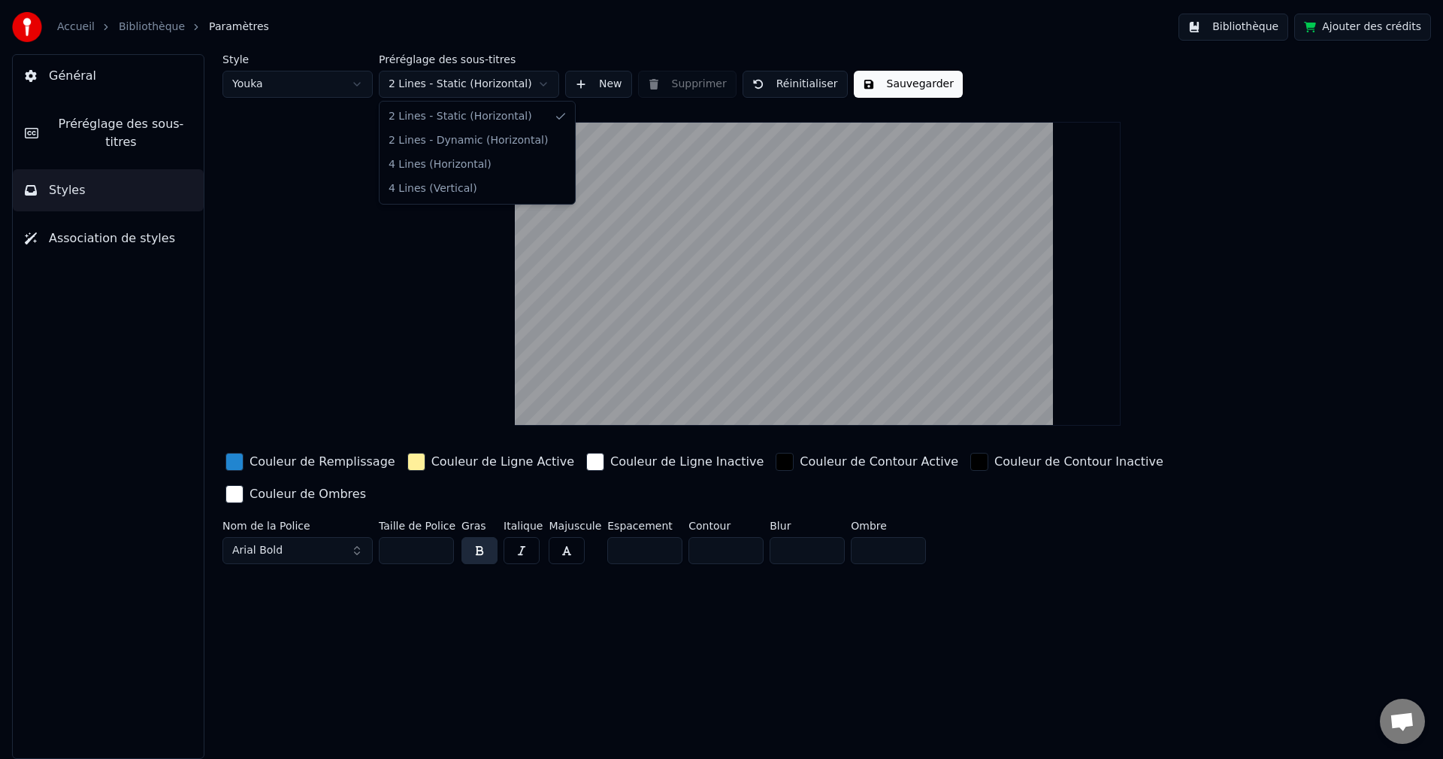
click at [544, 82] on html "Accueil Bibliothèque Paramètres Bibliothèque Ajouter des crédits Général Prérég…" at bounding box center [721, 379] width 1443 height 759
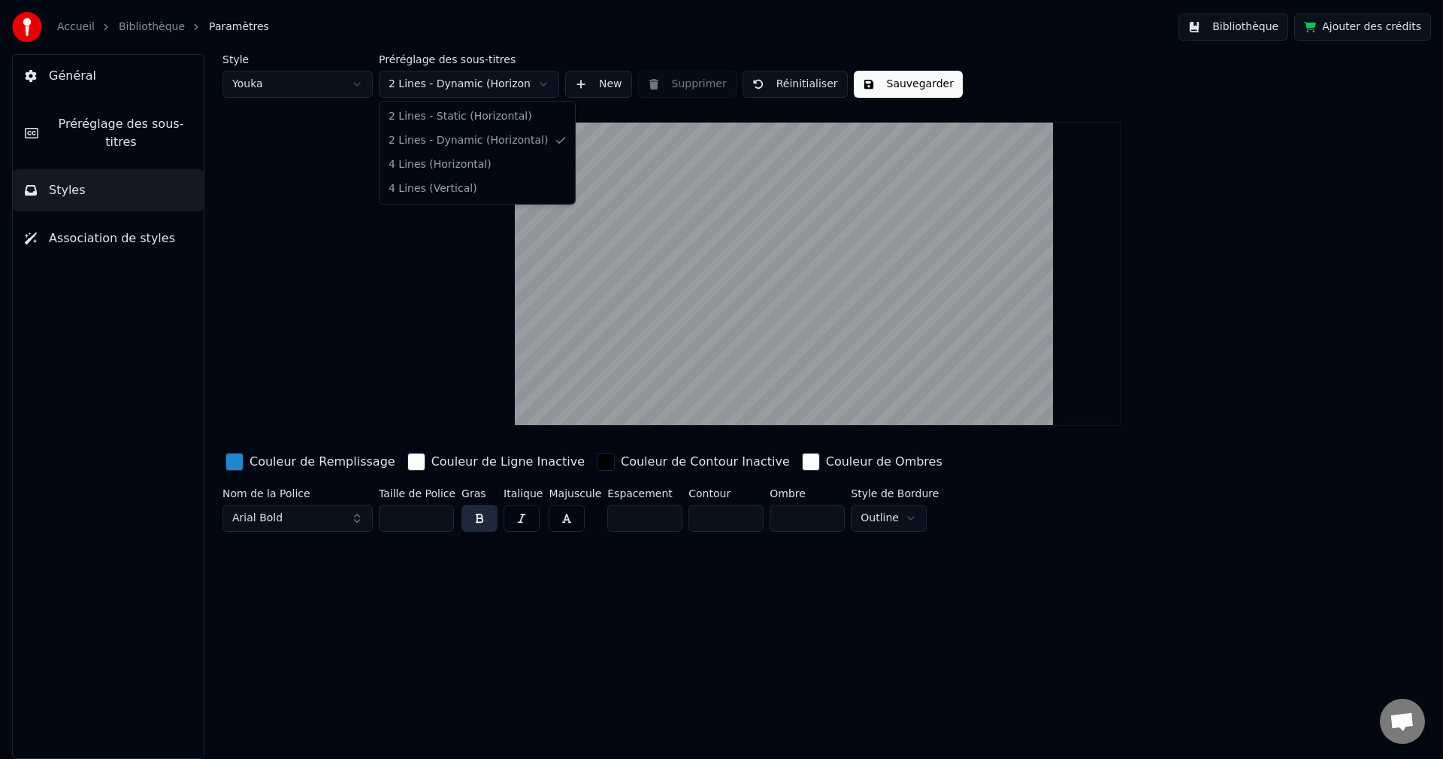
click at [544, 82] on html "Accueil Bibliothèque Paramètres Bibliothèque Ajouter des crédits Général Prérég…" at bounding box center [721, 379] width 1443 height 759
click at [544, 81] on html "Accueil Bibliothèque Paramètres Bibliothèque Ajouter des crédits Général Prérég…" at bounding box center [721, 379] width 1443 height 759
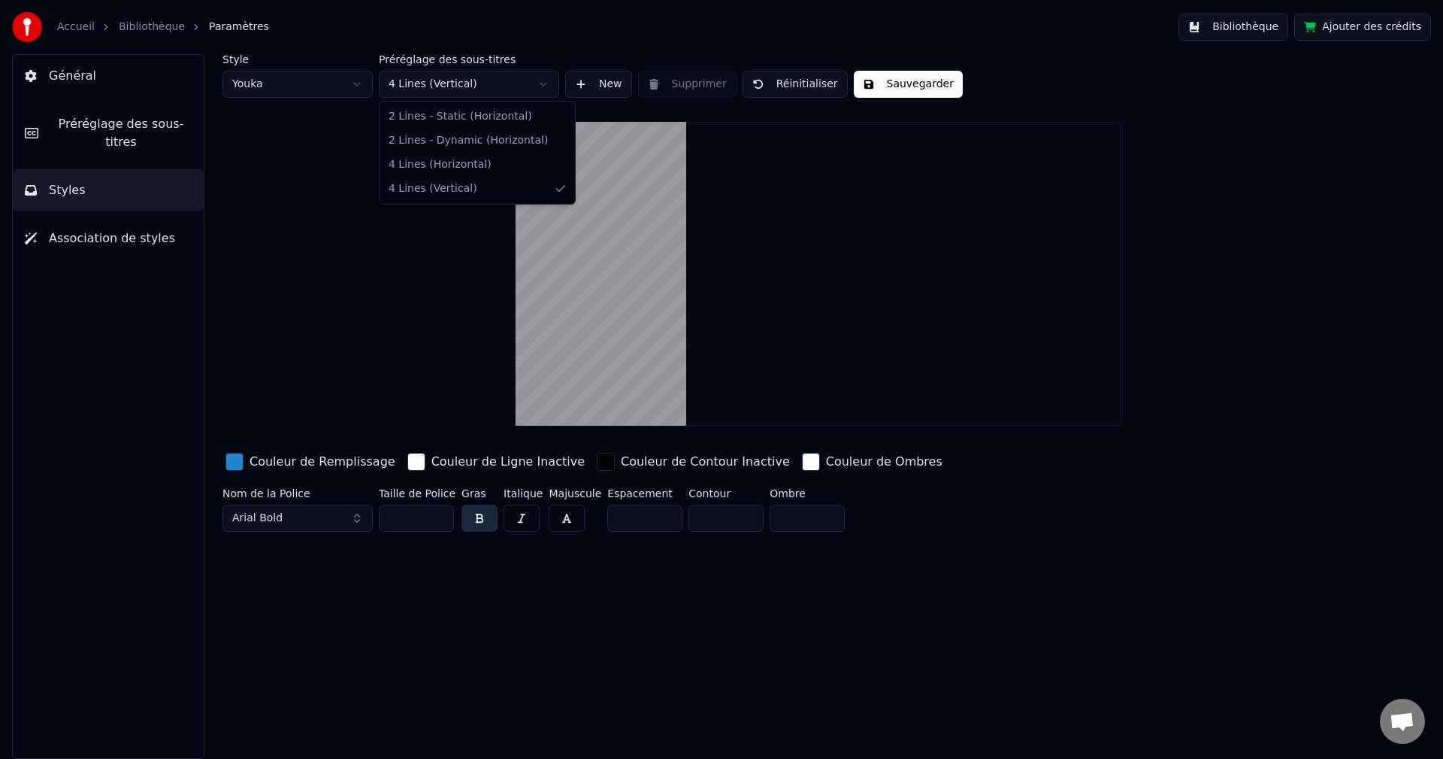
click at [542, 80] on html "Accueil Bibliothèque Paramètres Bibliothèque Ajouter des crédits Général Prérég…" at bounding box center [721, 379] width 1443 height 759
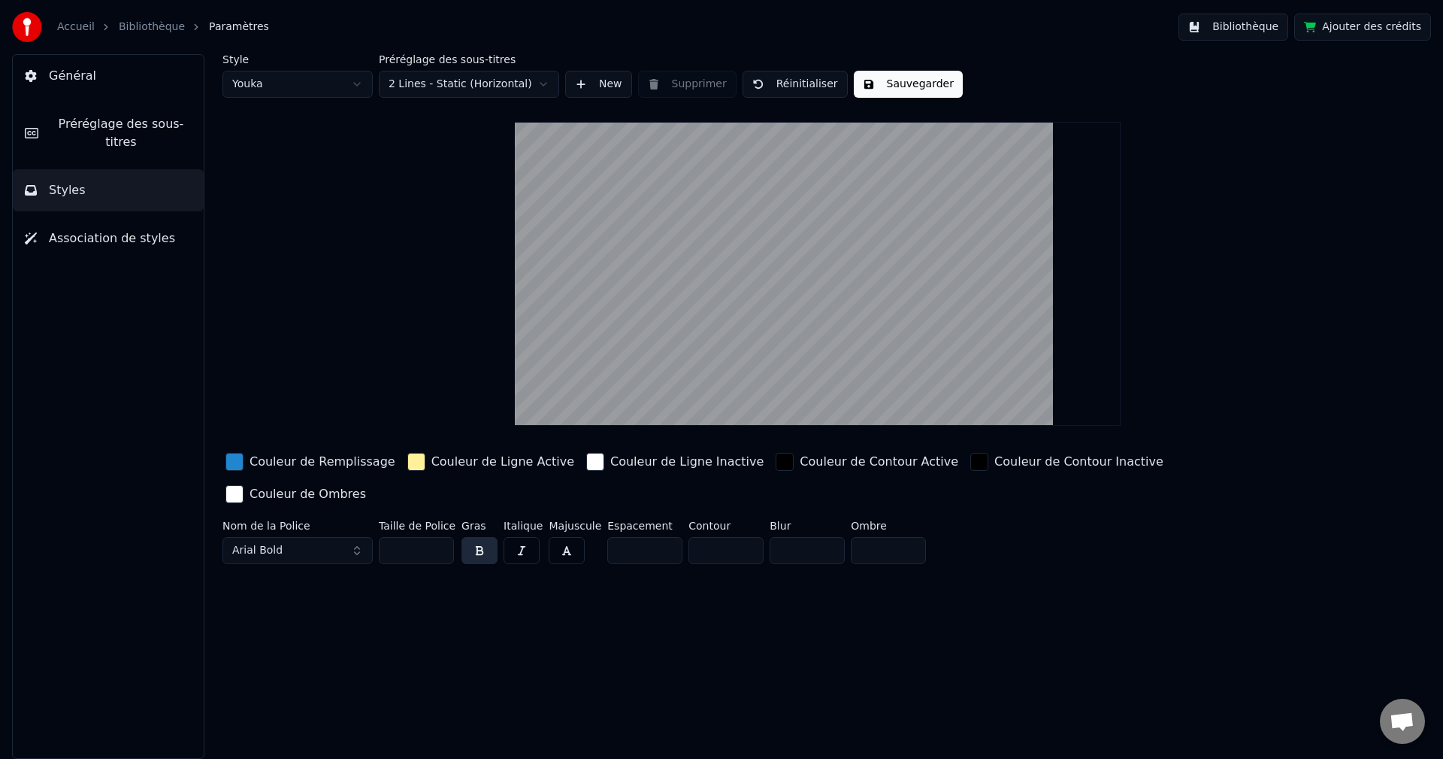
click at [87, 229] on span "Association de styles" at bounding box center [112, 238] width 126 height 18
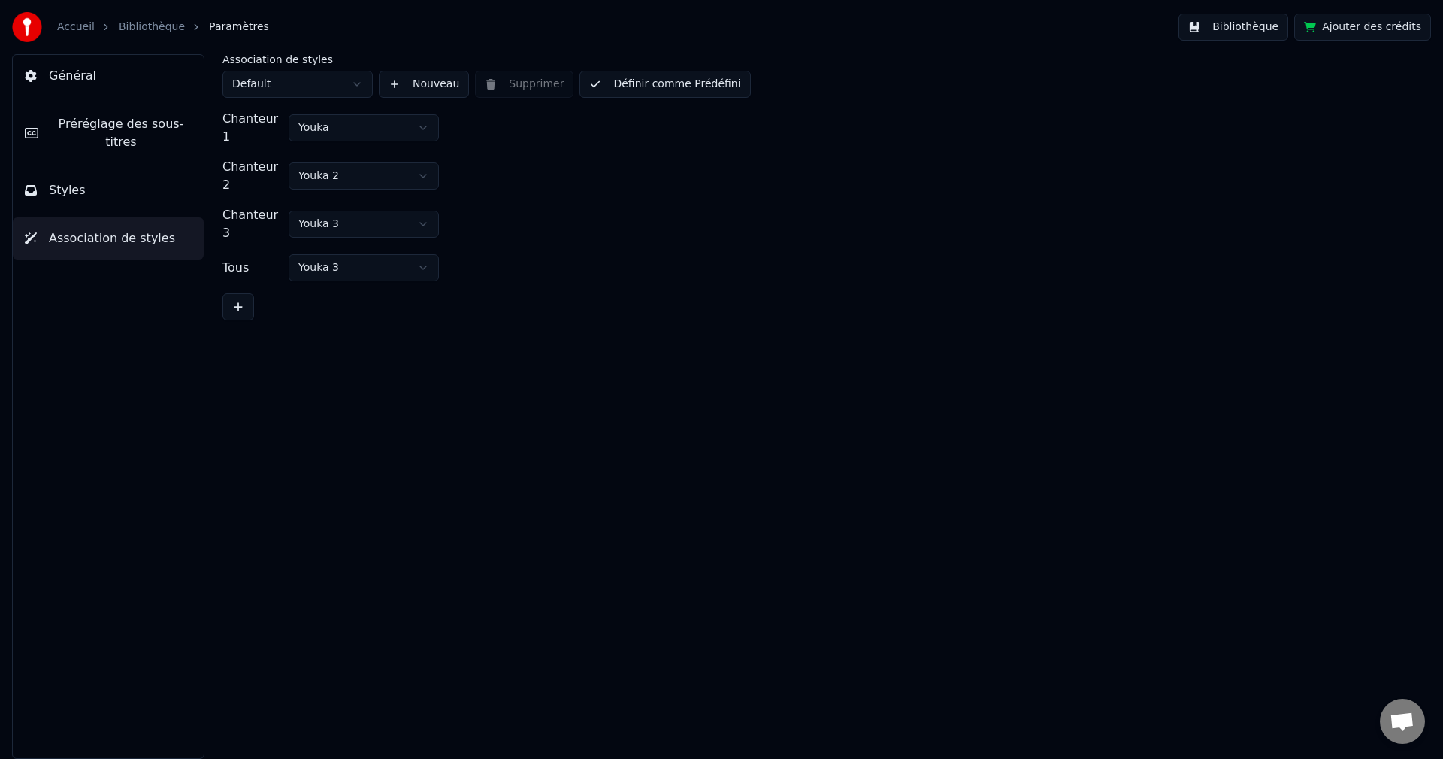
click at [90, 79] on button "Général" at bounding box center [108, 76] width 191 height 42
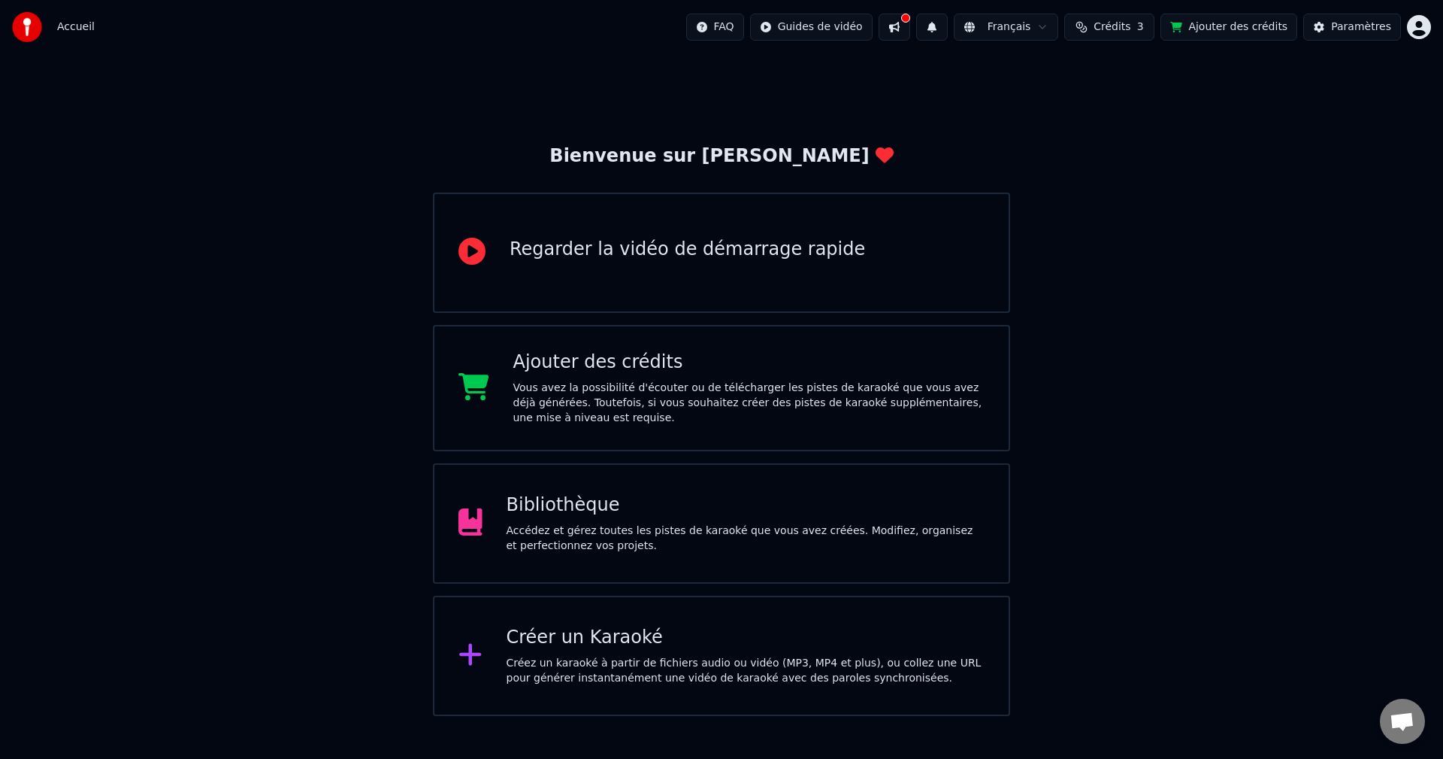
click at [846, 29] on html "Accueil FAQ Guides de vidéo Français Crédits 3 Ajouter des crédits Paramètres B…" at bounding box center [721, 358] width 1443 height 716
click at [1122, 31] on html "Accueil FAQ Guides de vidéo Français Crédits 3 Ajouter des crédits Paramètres B…" at bounding box center [721, 358] width 1443 height 716
click at [1125, 29] on span "Crédits" at bounding box center [1112, 27] width 37 height 15
click at [1115, 136] on button "Actualiser" at bounding box center [1125, 139] width 89 height 27
click at [1218, 27] on button "Ajouter des crédits" at bounding box center [1229, 27] width 137 height 27
